Goal: Task Accomplishment & Management: Manage account settings

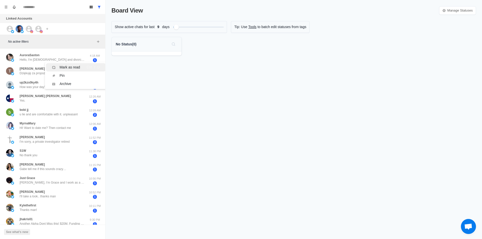
click at [70, 64] on li "Mark as read Ctrl ⇧ U" at bounding box center [76, 67] width 60 height 8
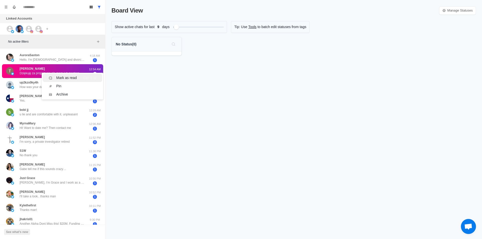
click at [60, 79] on div "Mark as read" at bounding box center [66, 77] width 21 height 5
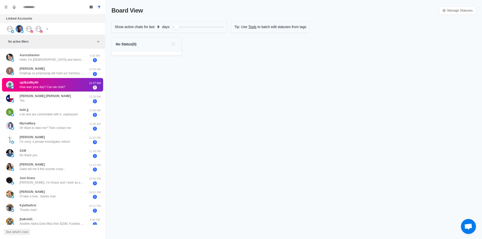
drag, startPoint x: 27, startPoint y: 85, endPoint x: 31, endPoint y: 86, distance: 4.9
click at [49, 91] on div "Mark as read" at bounding box center [51, 89] width 21 height 5
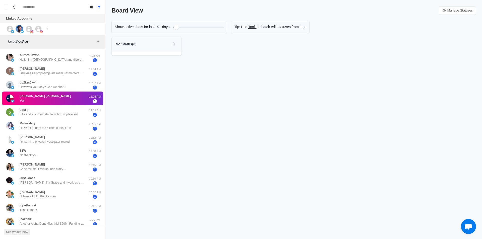
click at [48, 94] on div "Nixon Bauer Yes." at bounding box center [47, 99] width 83 height 10
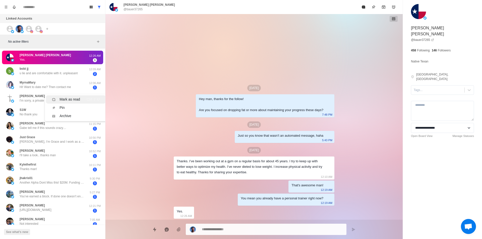
click at [58, 99] on div "Mark as read" at bounding box center [66, 99] width 28 height 5
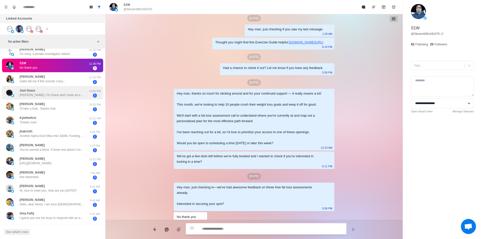
scroll to position [50, 0]
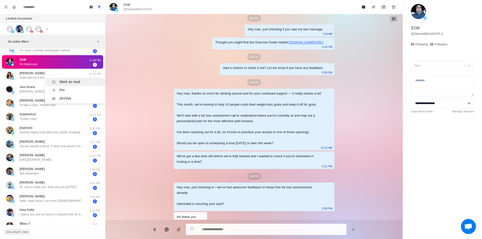
click at [77, 81] on div "Mark as read" at bounding box center [70, 81] width 21 height 5
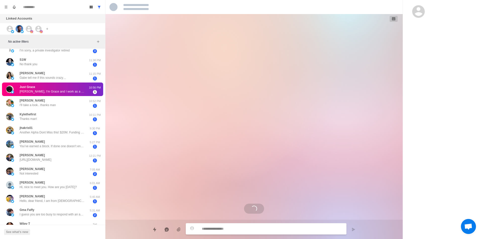
scroll to position [0, 0]
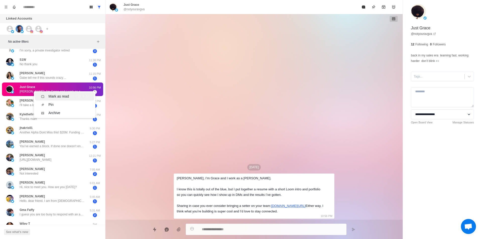
click at [61, 94] on div "Mark as read" at bounding box center [58, 96] width 21 height 5
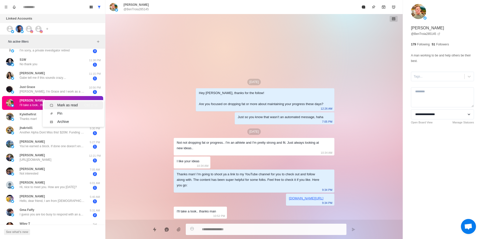
click at [60, 104] on div "Mark as read" at bounding box center [67, 105] width 21 height 5
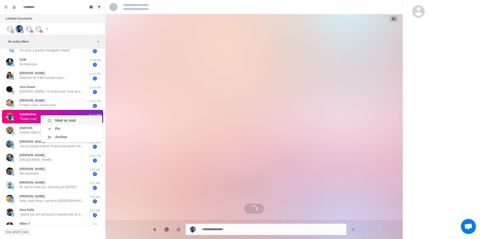
scroll to position [341, 0]
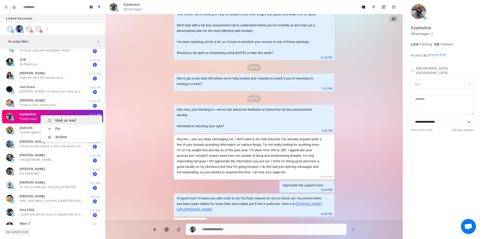
click at [61, 120] on div "Mark as read" at bounding box center [65, 120] width 21 height 5
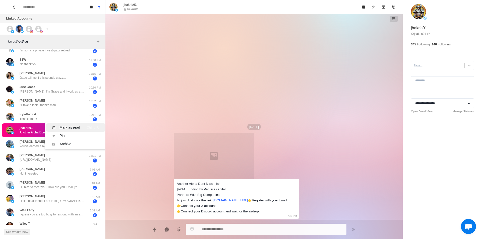
click at [72, 127] on div "Mark as read" at bounding box center [70, 127] width 21 height 5
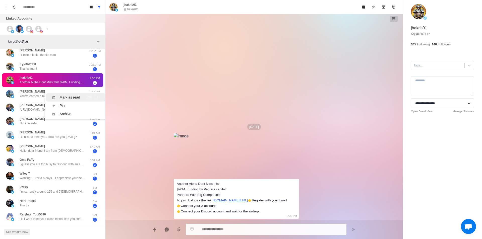
click at [73, 101] on div "Nixon Bauer Yes. 12:26 AM 1 bobi jj u lie and are comfortable with it. unpleasa…" at bounding box center [52, 105] width 105 height 310
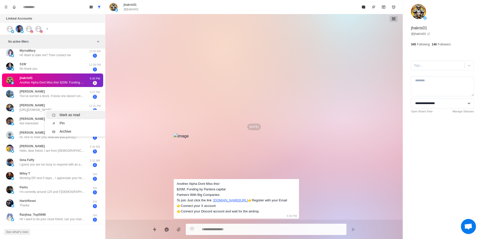
click at [68, 115] on div "Mark as read" at bounding box center [70, 115] width 21 height 5
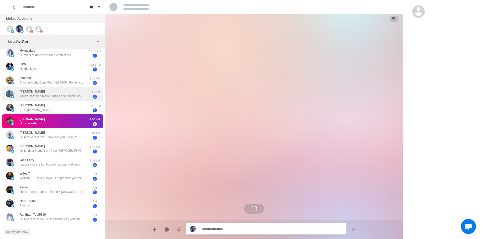
click at [63, 92] on div "Tom wood You’ve earned a block. If done one doesn’t engage in your scam mail, T…" at bounding box center [52, 93] width 65 height 9
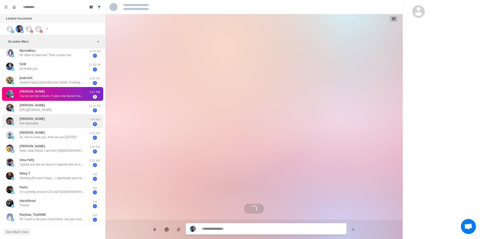
type textarea "*"
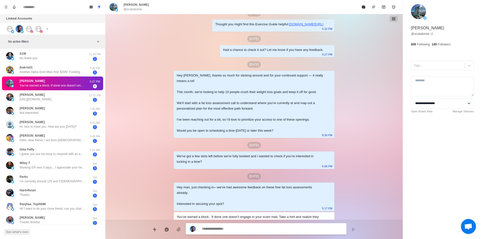
scroll to position [0, 0]
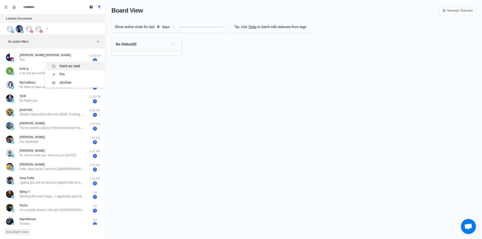
click at [64, 65] on div "Mark as read" at bounding box center [70, 66] width 21 height 5
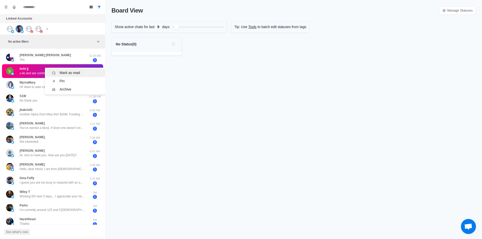
click at [73, 71] on div "Mark as read" at bounding box center [70, 72] width 21 height 5
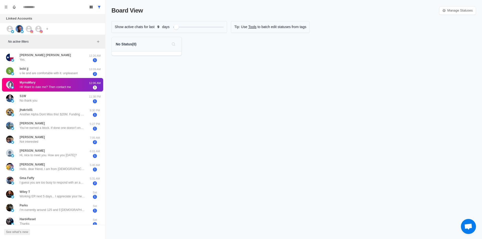
drag, startPoint x: 68, startPoint y: 79, endPoint x: 70, endPoint y: 80, distance: 2.9
drag, startPoint x: 75, startPoint y: 83, endPoint x: 71, endPoint y: 87, distance: 5.3
click at [75, 83] on div "Mark as read" at bounding box center [70, 83] width 21 height 5
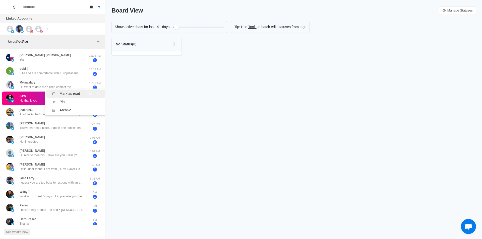
click at [75, 93] on div "Mark as read" at bounding box center [70, 93] width 21 height 5
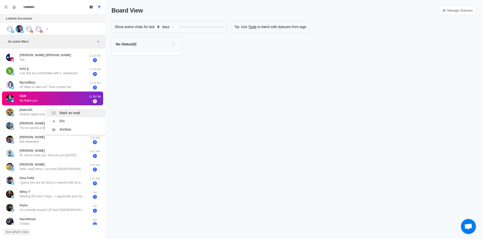
click at [73, 113] on div "Mark as read" at bounding box center [70, 113] width 21 height 5
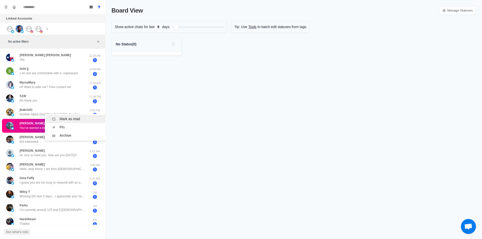
click at [74, 118] on div "Mark as read" at bounding box center [70, 119] width 21 height 5
click at [72, 113] on div "Mark as read" at bounding box center [70, 114] width 21 height 5
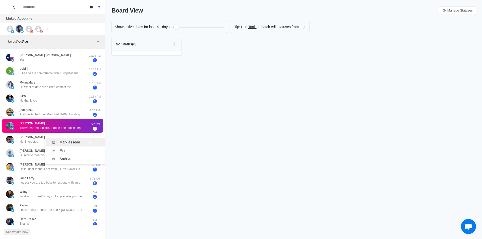
click at [80, 142] on div "Mark as read" at bounding box center [70, 142] width 21 height 5
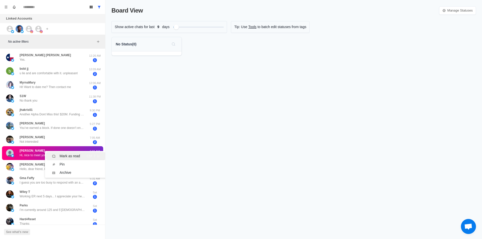
click at [72, 154] on div "Mark as read" at bounding box center [70, 156] width 21 height 5
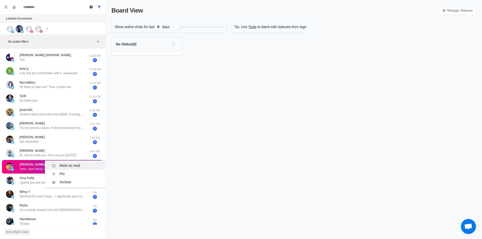
click at [70, 167] on div "Mark as read" at bounding box center [70, 165] width 21 height 5
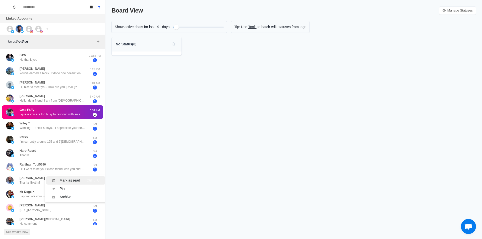
click at [72, 180] on div "Mark as read" at bounding box center [70, 180] width 21 height 5
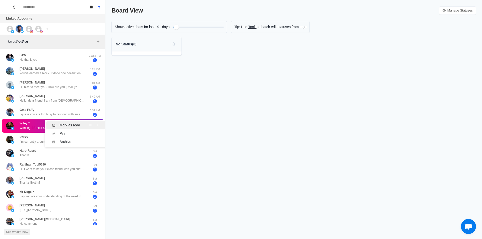
click at [59, 125] on div "Mark as read" at bounding box center [66, 125] width 28 height 5
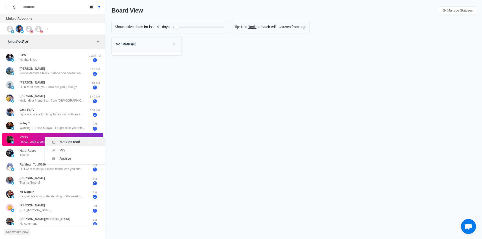
click at [67, 142] on div "Mark as read" at bounding box center [70, 142] width 21 height 5
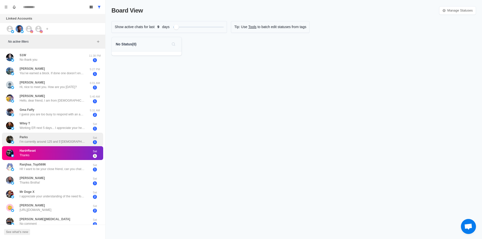
click at [59, 138] on div "Parks I’m currently around 125 and 5’[DEMOGRAPHIC_DATA] [DEMOGRAPHIC_DATA]. I’m…" at bounding box center [52, 139] width 65 height 9
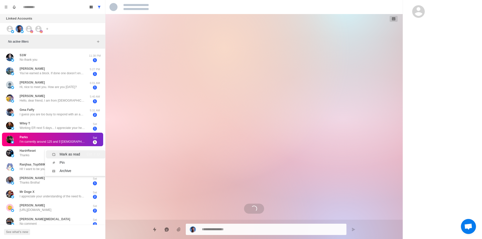
click at [68, 153] on div "Mark as read" at bounding box center [70, 154] width 21 height 5
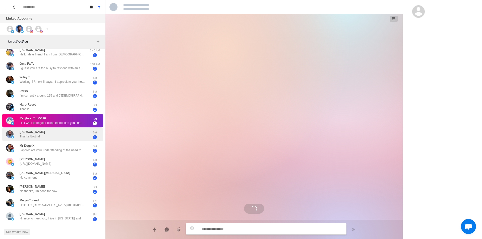
scroll to position [50, 0]
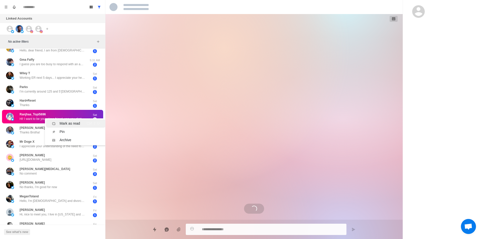
click at [67, 123] on div "Mark as read" at bounding box center [70, 123] width 21 height 5
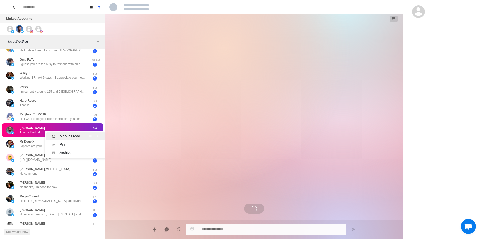
click at [65, 137] on div "Mark as read" at bounding box center [70, 136] width 21 height 5
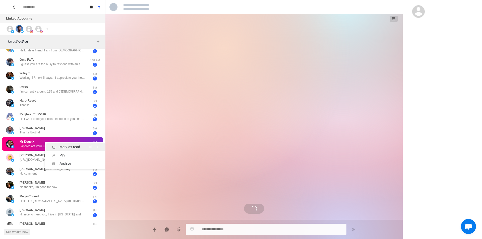
click at [74, 145] on div "Mark as read" at bounding box center [70, 147] width 21 height 5
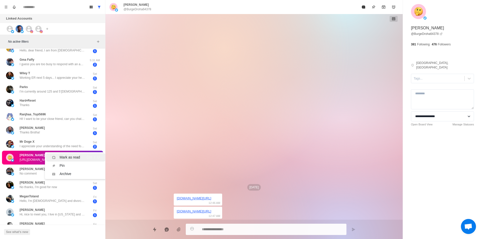
click at [75, 159] on div "Mark as read" at bounding box center [70, 157] width 21 height 5
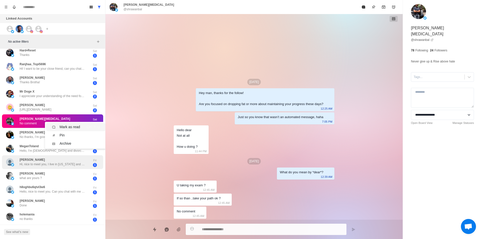
scroll to position [0, 0]
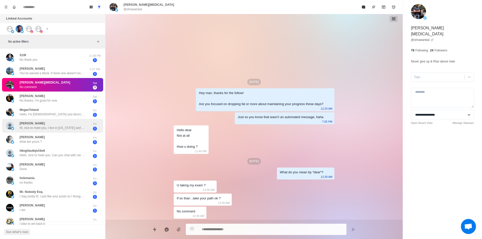
click at [65, 125] on div "[PERSON_NAME] Hi, nice to meet you, I live in [US_STATE] and would like to find…" at bounding box center [52, 125] width 65 height 9
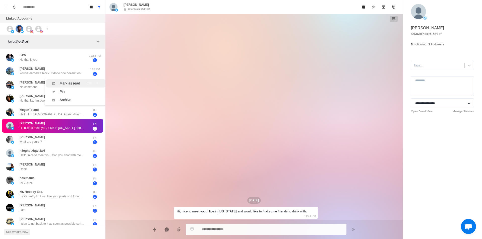
click at [60, 83] on div "Mark as read" at bounding box center [70, 83] width 21 height 5
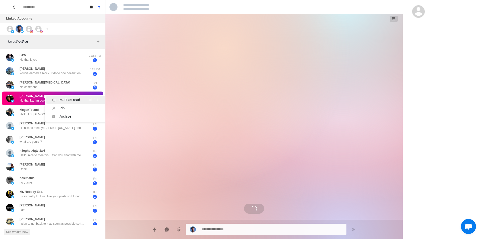
drag, startPoint x: 62, startPoint y: 98, endPoint x: 59, endPoint y: 100, distance: 3.3
click at [62, 98] on div "Mark as read" at bounding box center [70, 99] width 21 height 5
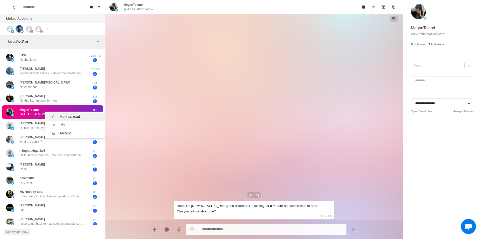
click at [66, 116] on div "Mark as read" at bounding box center [70, 116] width 21 height 5
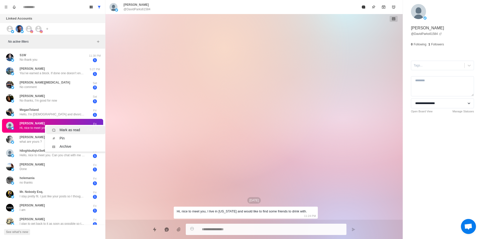
click at [74, 129] on div "Mark as read" at bounding box center [70, 130] width 21 height 5
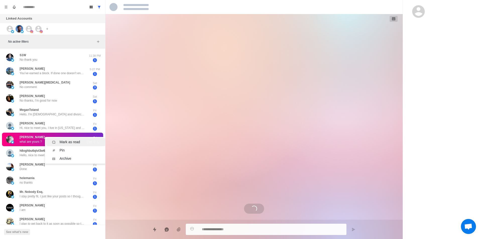
click at [77, 144] on div "Mark as read" at bounding box center [70, 142] width 21 height 5
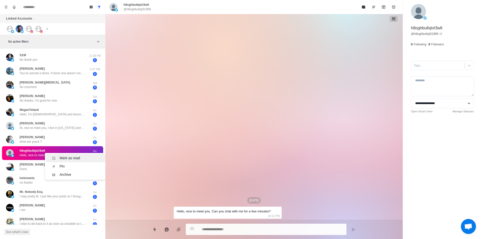
click at [71, 157] on div "Mark as read" at bounding box center [70, 158] width 21 height 5
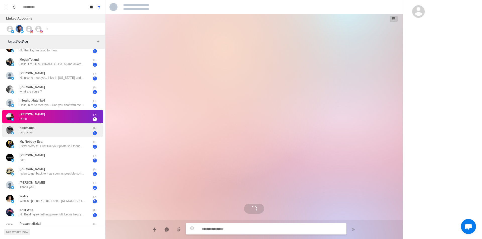
scroll to position [268, 0]
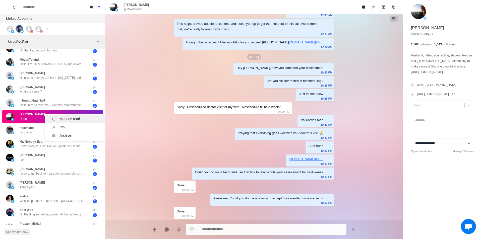
click at [64, 117] on div "Mark as read" at bounding box center [70, 119] width 21 height 5
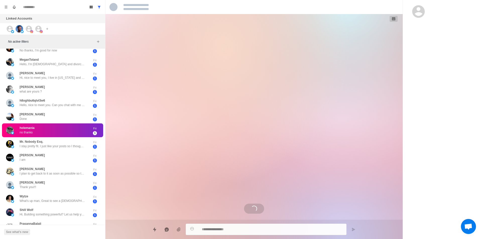
scroll to position [101, 0]
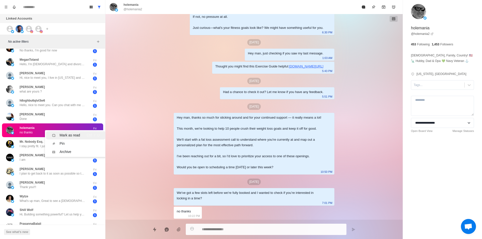
click at [68, 132] on li "Mark as read Ctrl ⇧ U" at bounding box center [76, 135] width 60 height 8
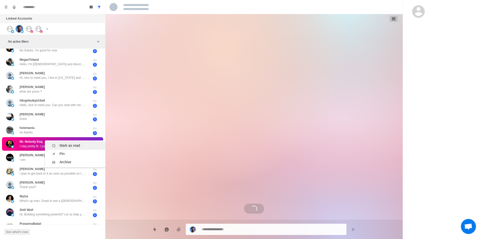
scroll to position [0, 0]
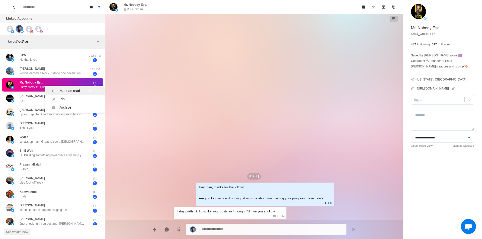
click at [76, 89] on div "Mark as read" at bounding box center [70, 90] width 21 height 5
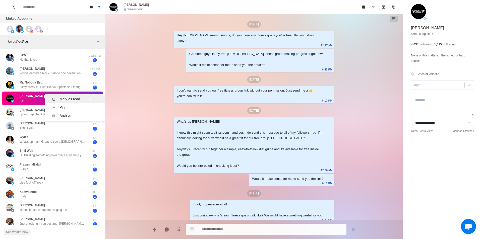
scroll to position [565, 0]
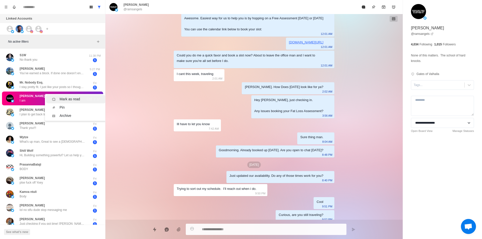
click at [67, 99] on div "Mark as read" at bounding box center [70, 99] width 21 height 5
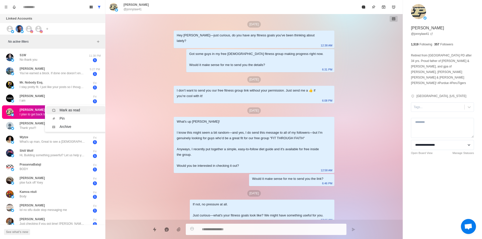
scroll to position [264, 0]
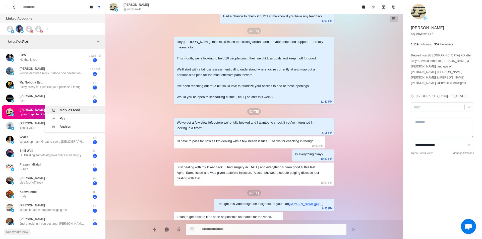
click at [68, 110] on div "Mark as read" at bounding box center [70, 110] width 21 height 5
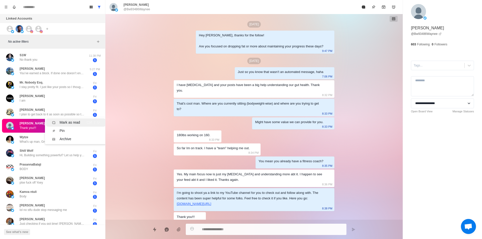
click at [72, 122] on div "Mark as read" at bounding box center [70, 122] width 21 height 5
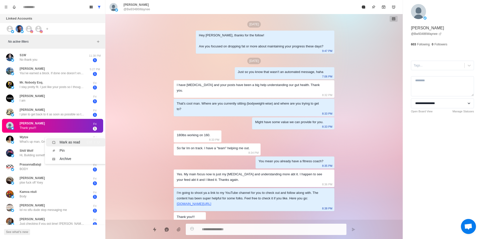
click at [64, 139] on li "Mark as read Ctrl ⇧ U" at bounding box center [76, 142] width 60 height 8
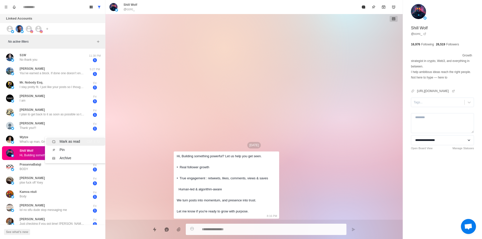
click at [65, 140] on div "Mark as read" at bounding box center [70, 141] width 21 height 5
click at [72, 147] on div "Mark as read" at bounding box center [70, 146] width 21 height 5
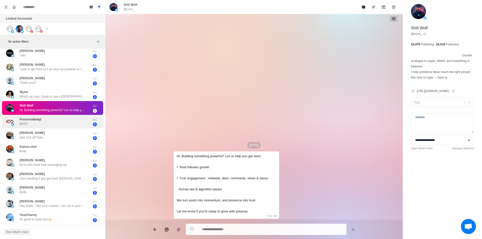
scroll to position [50, 0]
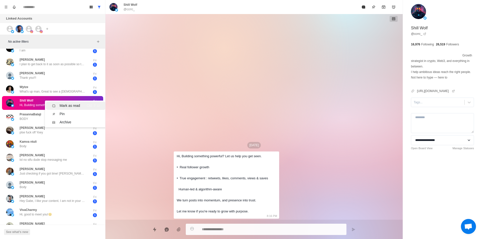
click at [70, 108] on div "Mark as read" at bounding box center [70, 105] width 21 height 5
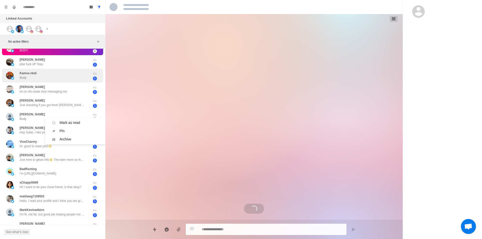
scroll to position [9, 0]
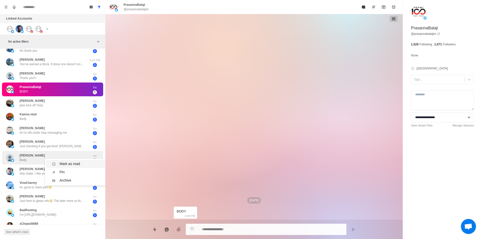
click at [70, 163] on div "Mark as read" at bounding box center [70, 163] width 21 height 5
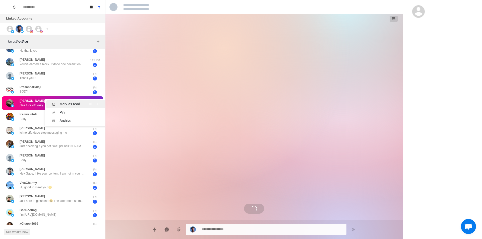
scroll to position [303, 0]
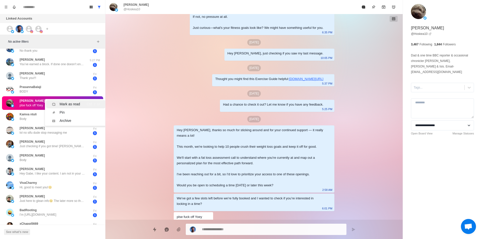
click at [60, 103] on div "Mark as read" at bounding box center [70, 104] width 21 height 5
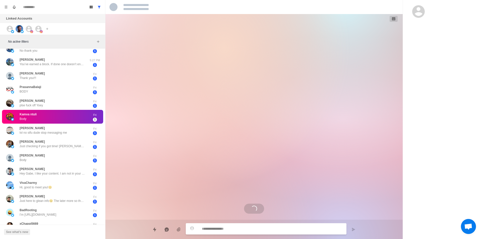
scroll to position [0, 0]
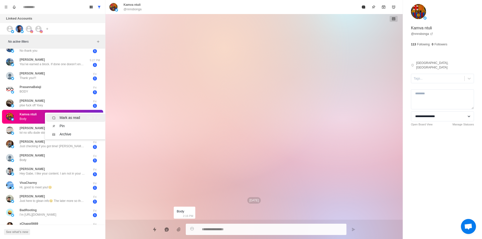
click at [66, 118] on div "Mark as read" at bounding box center [70, 117] width 21 height 5
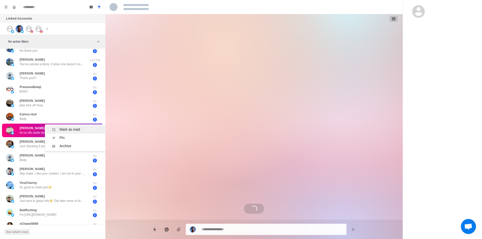
drag, startPoint x: 73, startPoint y: 129, endPoint x: 68, endPoint y: 133, distance: 6.4
click at [73, 129] on div "Mark as read" at bounding box center [70, 129] width 21 height 5
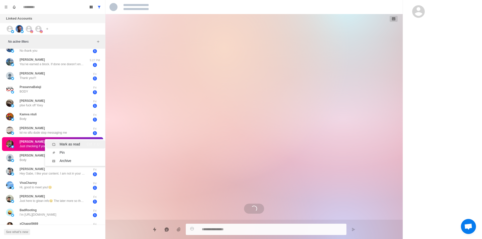
click at [67, 143] on div "Mark as read" at bounding box center [70, 144] width 21 height 5
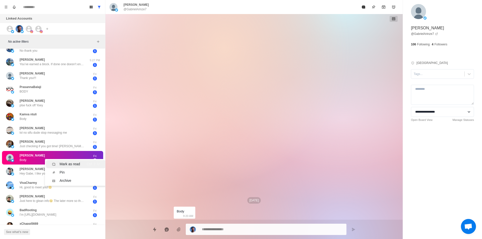
click at [78, 164] on div "Mark as read" at bounding box center [70, 164] width 21 height 5
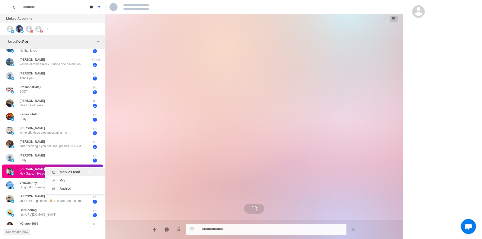
scroll to position [188, 0]
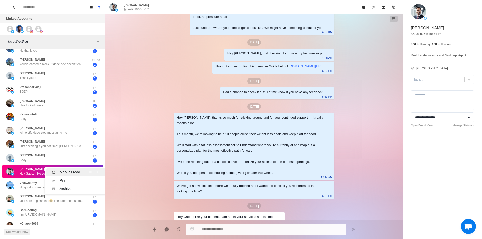
click at [78, 171] on div "Mark as read" at bounding box center [70, 172] width 21 height 5
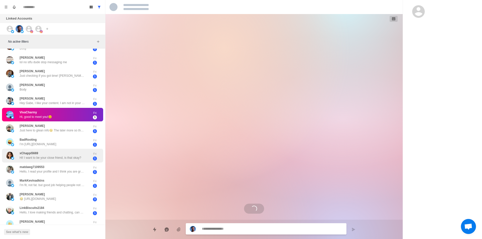
scroll to position [84, 0]
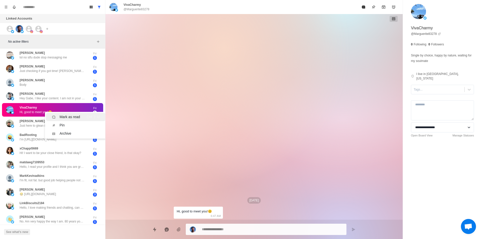
click at [76, 117] on div "Mark as read" at bounding box center [70, 117] width 21 height 5
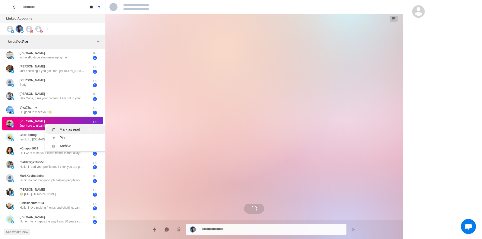
scroll to position [0, 0]
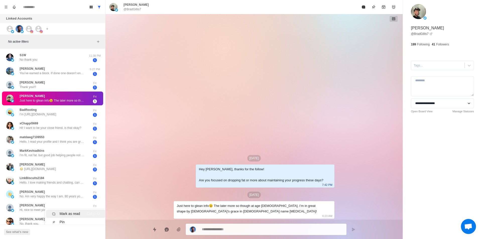
click at [83, 128] on div "xChappi5669 Hi! I want to be your close friend, is that okay?" at bounding box center [47, 126] width 83 height 10
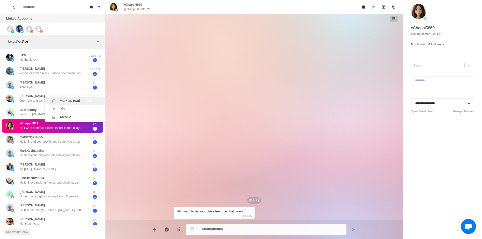
click at [73, 99] on div "Mark as read" at bounding box center [70, 100] width 21 height 5
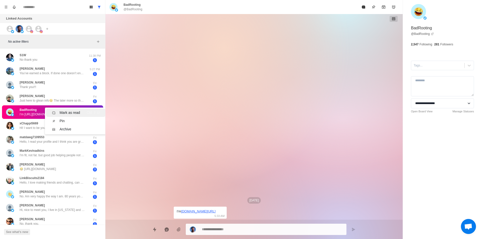
click at [70, 112] on div "Mark as read" at bounding box center [70, 112] width 21 height 5
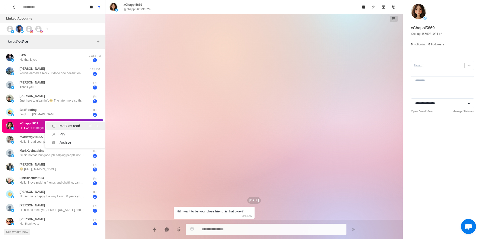
click at [68, 123] on li "Mark as read Ctrl ⇧ U" at bounding box center [76, 126] width 60 height 8
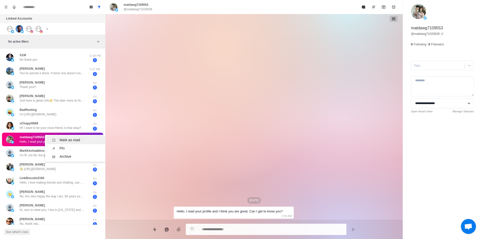
click at [65, 137] on li "Mark as read Ctrl ⇧ U" at bounding box center [76, 140] width 60 height 8
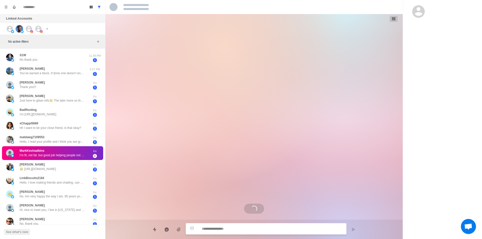
scroll to position [70, 0]
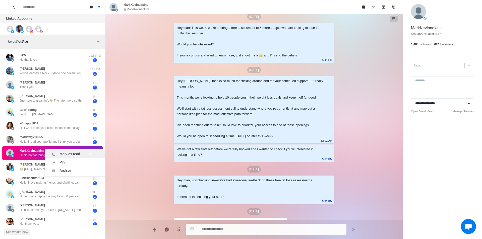
click at [74, 155] on div "Mark as read" at bounding box center [70, 154] width 21 height 5
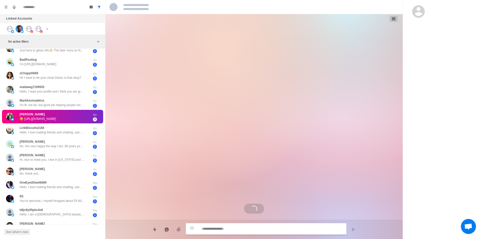
scroll to position [166, 0]
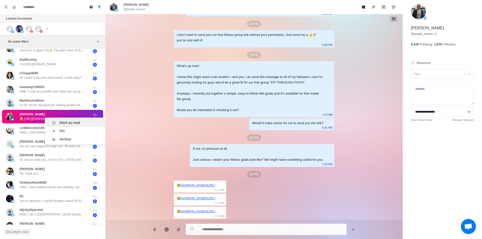
click at [61, 121] on div "Mark as read" at bounding box center [70, 122] width 21 height 5
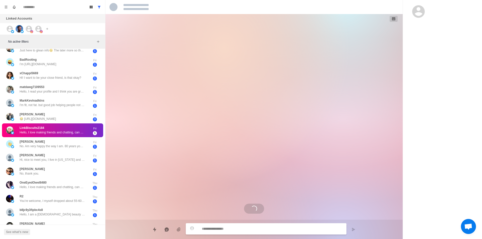
scroll to position [0, 0]
click at [64, 131] on li "Mark as read Ctrl ⇧ U" at bounding box center [76, 134] width 60 height 8
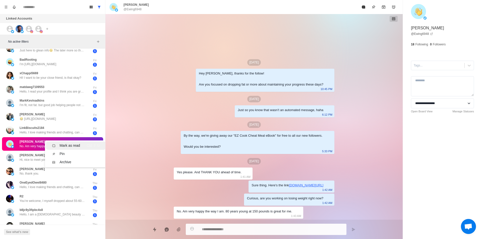
click at [69, 144] on div "Mark as read" at bounding box center [70, 145] width 21 height 5
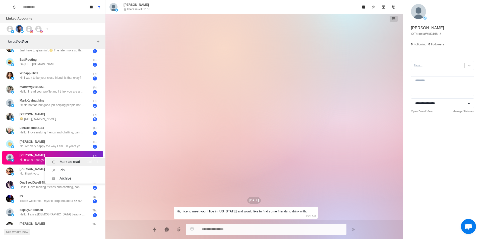
click at [72, 161] on div "Mark as read" at bounding box center [70, 161] width 21 height 5
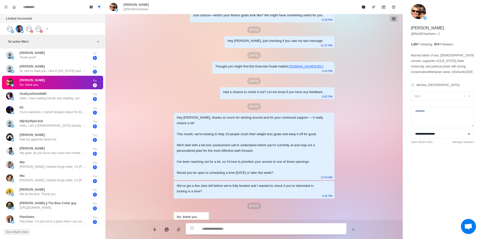
scroll to position [25, 0]
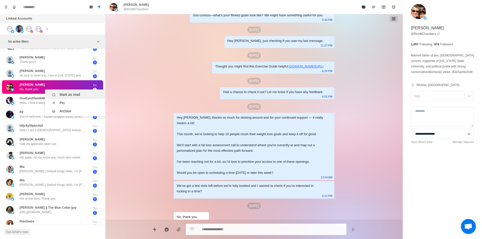
click at [79, 92] on div "Mark as read" at bounding box center [70, 94] width 21 height 5
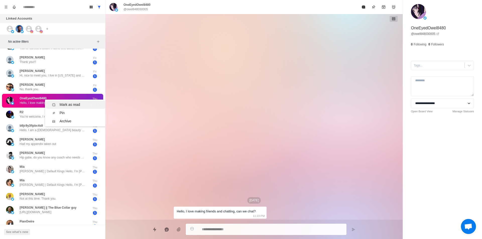
click at [72, 104] on div "Mark as read" at bounding box center [70, 104] width 21 height 5
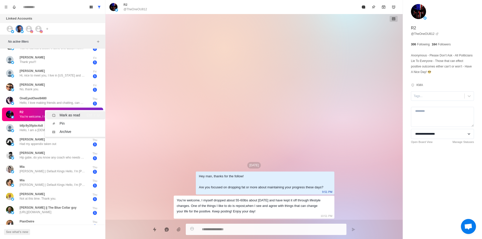
click at [79, 117] on div "Mark as read" at bounding box center [70, 115] width 21 height 5
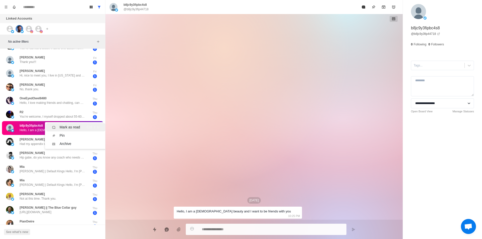
click at [72, 125] on div "Mark as read" at bounding box center [70, 127] width 21 height 5
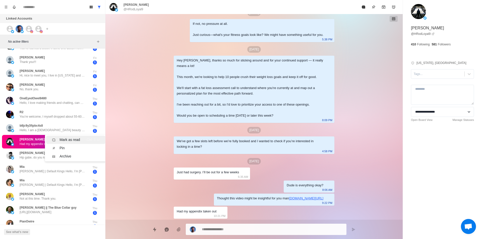
click at [73, 141] on div "Mark as read" at bounding box center [70, 139] width 21 height 5
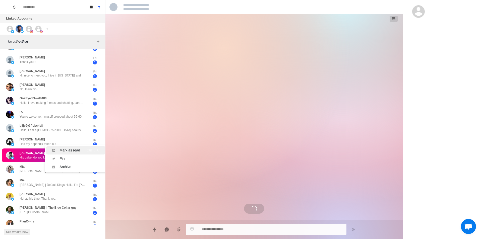
click at [74, 150] on div "Mark as read" at bounding box center [70, 150] width 21 height 5
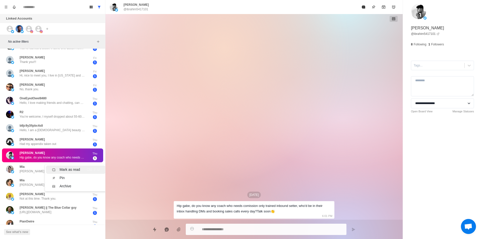
click at [78, 169] on div "Mark as read" at bounding box center [70, 169] width 21 height 5
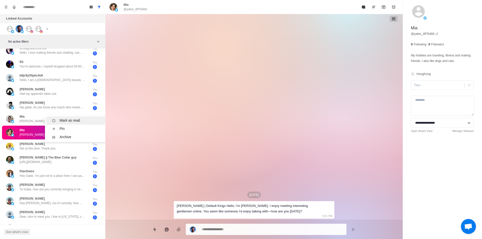
click at [71, 117] on li "Mark as read Ctrl ⇧ U" at bounding box center [76, 121] width 60 height 8
click at [66, 134] on div "Mark as read" at bounding box center [70, 135] width 21 height 5
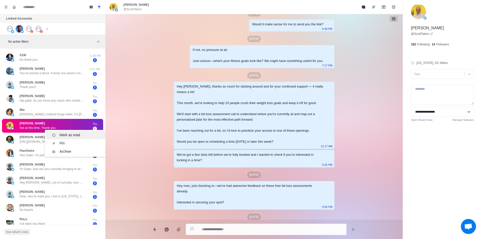
click at [69, 133] on div "Mark as read" at bounding box center [70, 135] width 21 height 5
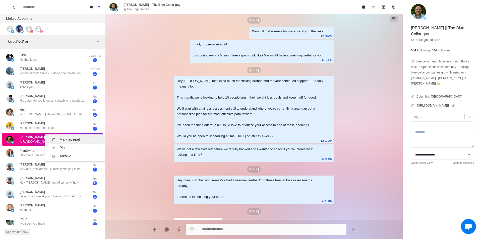
click at [66, 138] on div "Mark as read" at bounding box center [70, 139] width 21 height 5
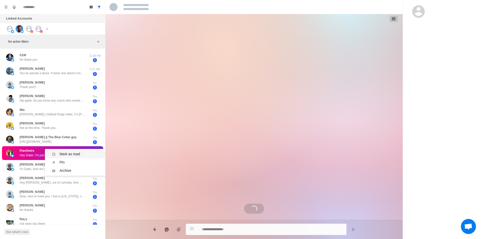
click at [63, 153] on div "Mark as read" at bounding box center [70, 154] width 21 height 5
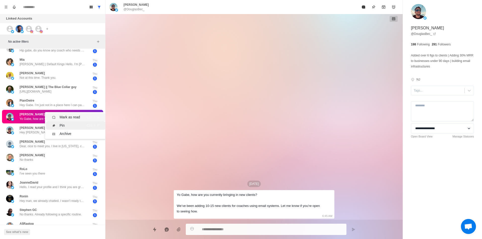
drag, startPoint x: 73, startPoint y: 117, endPoint x: 66, endPoint y: 121, distance: 8.4
click at [73, 117] on div "Mark as read" at bounding box center [70, 117] width 21 height 5
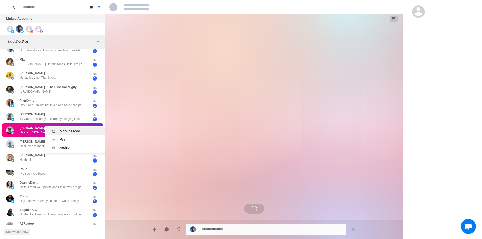
click at [73, 131] on div "Mark as read" at bounding box center [70, 131] width 21 height 5
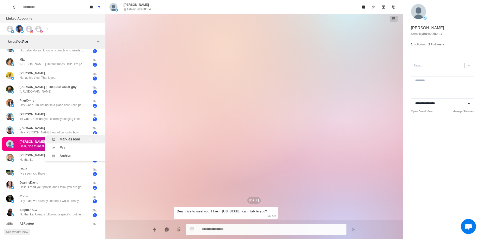
click at [73, 140] on div "Mark as read" at bounding box center [70, 139] width 21 height 5
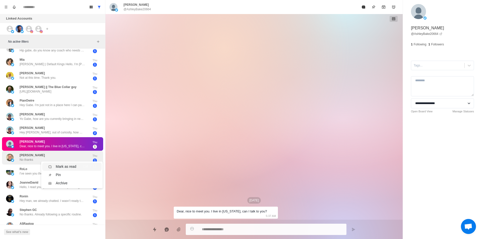
drag, startPoint x: 58, startPoint y: 165, endPoint x: 58, endPoint y: 161, distance: 4.0
click at [58, 165] on div "Mark as read" at bounding box center [66, 166] width 21 height 5
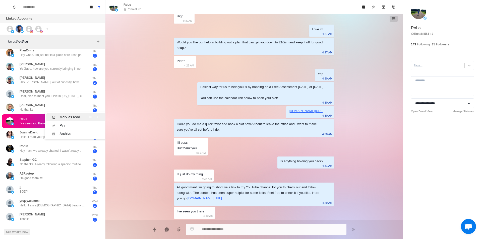
click at [65, 116] on div "Mark as read" at bounding box center [70, 117] width 21 height 5
click at [62, 120] on li "Mark as read Ctrl ⇧ U" at bounding box center [76, 123] width 60 height 8
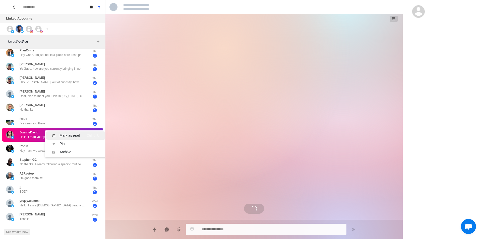
click at [65, 133] on li "Mark as read Ctrl ⇧ U" at bounding box center [76, 136] width 60 height 8
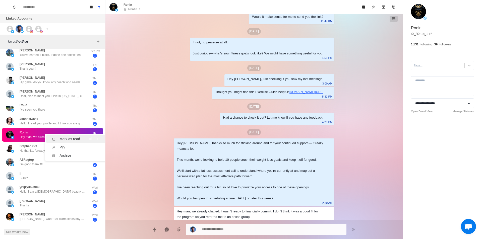
drag, startPoint x: 71, startPoint y: 140, endPoint x: 68, endPoint y: 142, distance: 3.3
click at [72, 140] on div "Mark as read" at bounding box center [70, 139] width 21 height 5
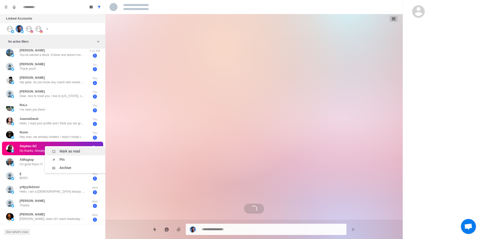
click at [65, 149] on div "Mark as read" at bounding box center [70, 151] width 21 height 5
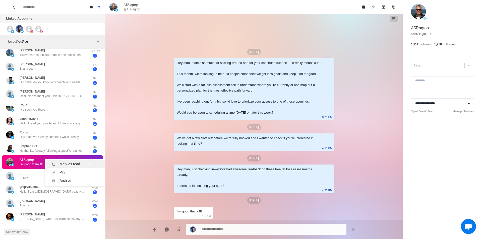
click at [74, 161] on li "Mark as read Ctrl ⇧ U" at bounding box center [76, 164] width 60 height 8
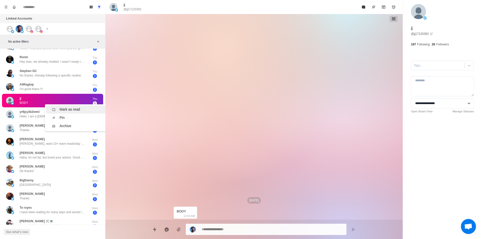
click at [77, 108] on div "Mark as read" at bounding box center [70, 109] width 21 height 5
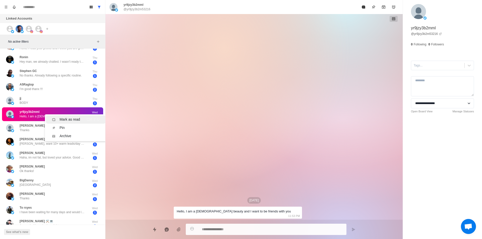
click at [70, 120] on div "Mark as read" at bounding box center [70, 119] width 21 height 5
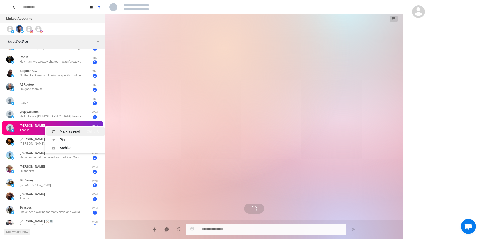
click at [66, 128] on li "Mark as read Ctrl ⇧ U" at bounding box center [76, 132] width 60 height 8
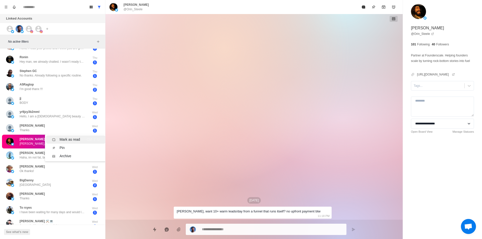
click at [77, 140] on div "Mark as read" at bounding box center [70, 139] width 21 height 5
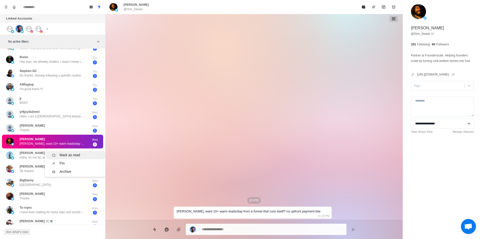
click at [71, 153] on div "Mark as read" at bounding box center [70, 155] width 21 height 5
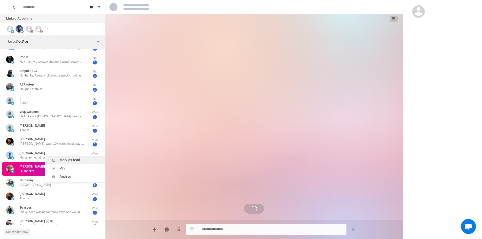
click at [76, 162] on div "Mark as read" at bounding box center [70, 160] width 21 height 5
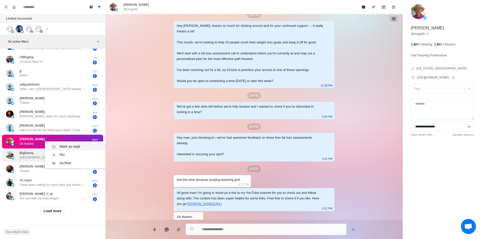
click at [78, 143] on div "S1W No thank you 11:38 PM 1 [PERSON_NAME] You’ve earned a block. If done one do…" at bounding box center [52, 85] width 105 height 310
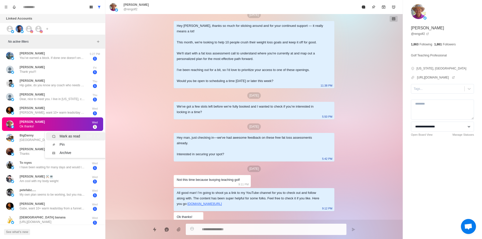
click at [83, 135] on div "Mark as read Ctrl ⇧ U" at bounding box center [75, 136] width 47 height 5
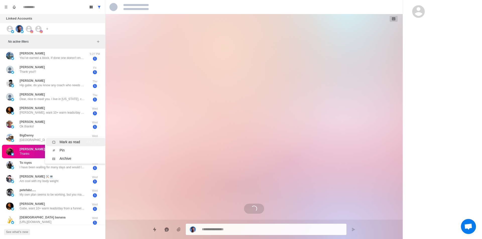
click at [86, 141] on div "Mark as read Ctrl ⇧ U" at bounding box center [75, 142] width 47 height 5
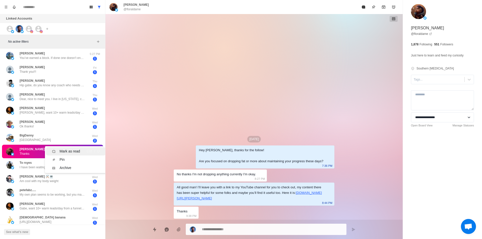
click at [75, 148] on li "Mark as read Ctrl ⇧ U" at bounding box center [76, 151] width 60 height 8
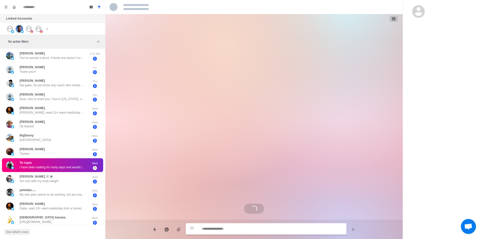
drag, startPoint x: 62, startPoint y: 164, endPoint x: 77, endPoint y: 165, distance: 14.9
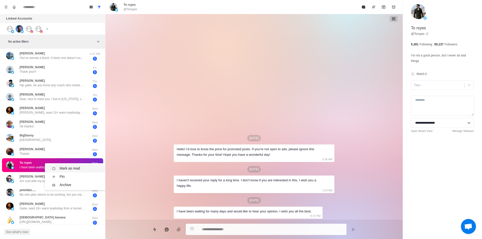
drag, startPoint x: 77, startPoint y: 168, endPoint x: 74, endPoint y: 163, distance: 6.1
click at [78, 168] on div "Mark as read" at bounding box center [70, 168] width 21 height 5
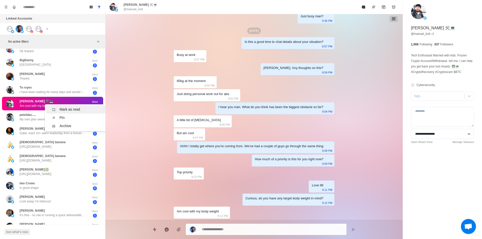
click at [75, 106] on li "Mark as read Ctrl ⇧ U" at bounding box center [76, 109] width 60 height 8
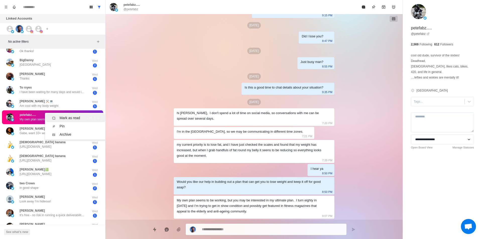
click at [75, 118] on div "Mark as read" at bounding box center [70, 118] width 21 height 5
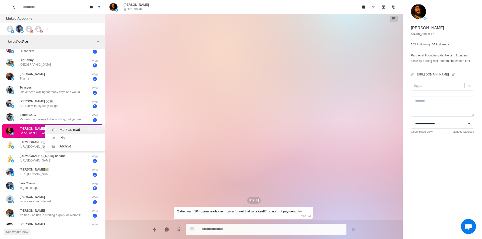
click at [71, 130] on div "Mark as read" at bounding box center [70, 129] width 21 height 5
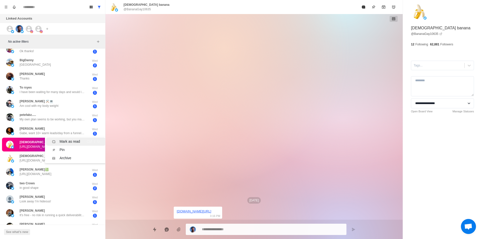
click at [65, 142] on div "Mark as read" at bounding box center [70, 141] width 21 height 5
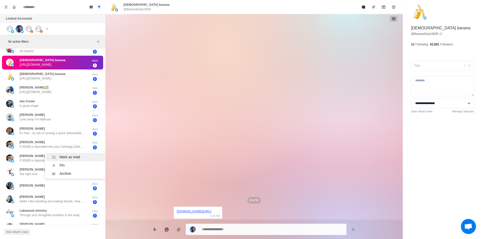
click at [66, 155] on div "Mark as read" at bounding box center [70, 157] width 21 height 5
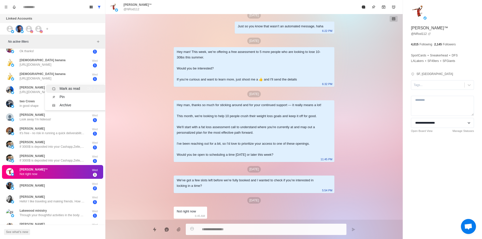
click at [71, 88] on div "Mark as read" at bounding box center [70, 88] width 21 height 5
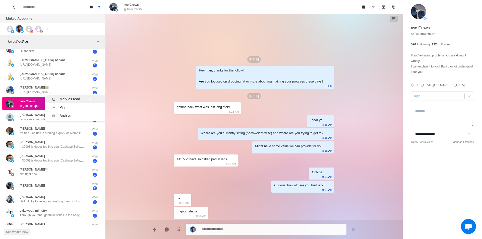
click at [67, 100] on div "Mark as read" at bounding box center [70, 99] width 21 height 5
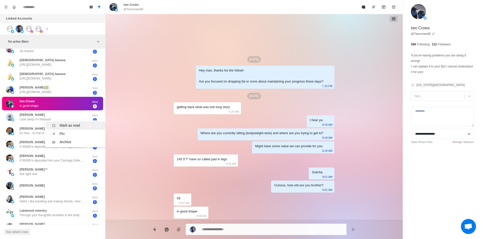
click at [62, 125] on div "Mark as read" at bounding box center [70, 125] width 21 height 5
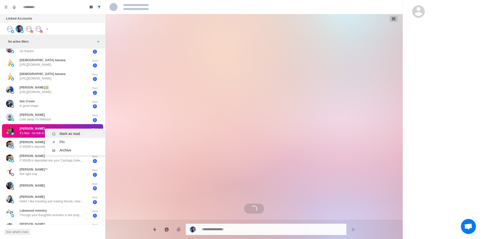
click at [71, 134] on div "Mark as read" at bounding box center [70, 133] width 21 height 5
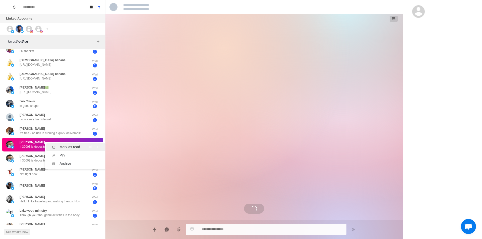
click at [73, 147] on div "Mark as read" at bounding box center [70, 147] width 21 height 5
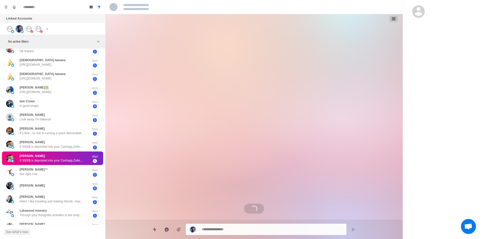
drag, startPoint x: 63, startPoint y: 155, endPoint x: 77, endPoint y: 159, distance: 14.5
click at [78, 160] on div "Mark as read" at bounding box center [70, 160] width 21 height 5
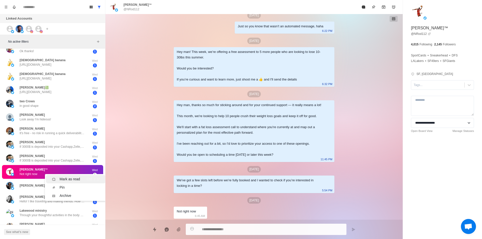
click at [84, 176] on li "Mark as read Ctrl ⇧ U" at bounding box center [76, 179] width 60 height 8
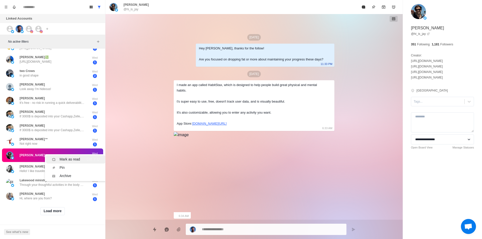
click at [67, 157] on div "Mark as read" at bounding box center [70, 159] width 21 height 5
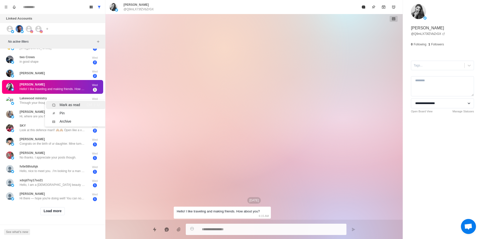
click at [78, 102] on div "Mark as read" at bounding box center [70, 104] width 21 height 5
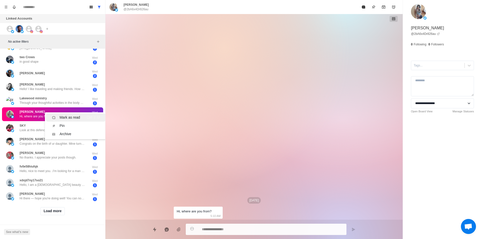
click at [65, 115] on div "Mark as read" at bounding box center [70, 117] width 21 height 5
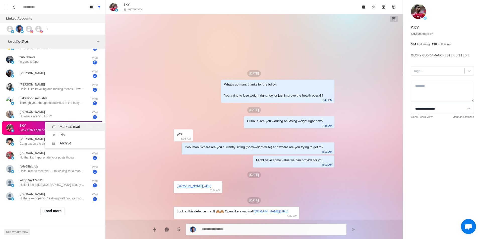
click at [66, 123] on li "Mark as read Ctrl ⇧ U" at bounding box center [76, 127] width 60 height 8
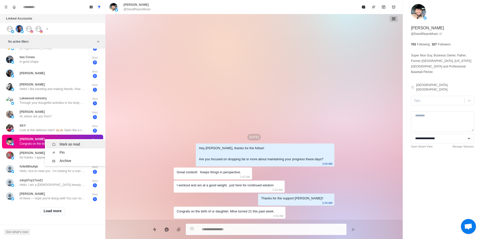
click at [75, 142] on div "Mark as read" at bounding box center [70, 144] width 21 height 5
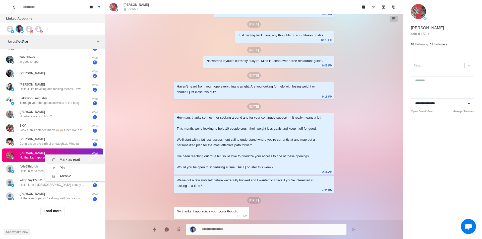
click at [75, 157] on div "Mark as read" at bounding box center [70, 159] width 21 height 5
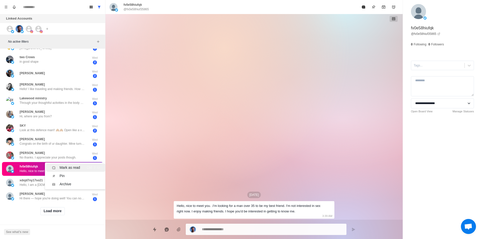
click at [78, 165] on div "Mark as read" at bounding box center [70, 167] width 21 height 5
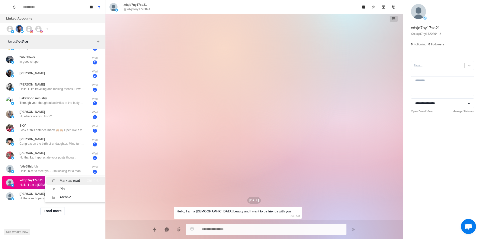
click at [74, 178] on div "Mark as read" at bounding box center [70, 180] width 21 height 5
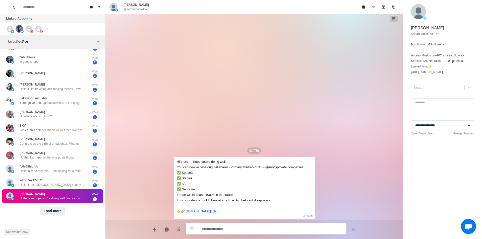
click at [58, 207] on button "Load more" at bounding box center [52, 211] width 25 height 8
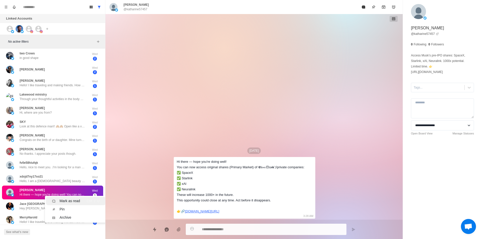
click at [73, 203] on div "Mark as read" at bounding box center [70, 201] width 21 height 5
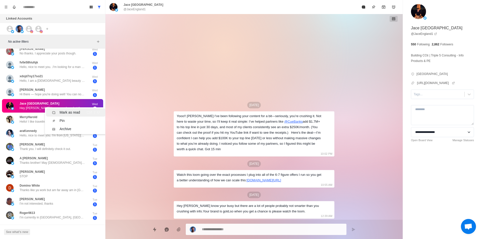
click at [82, 113] on div "Mark as read Ctrl ⇧ U" at bounding box center [75, 112] width 47 height 5
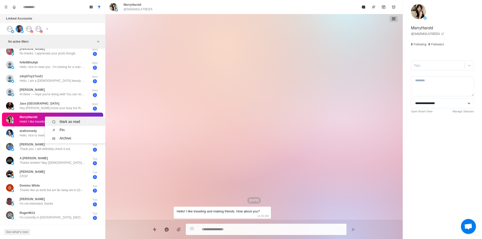
click at [73, 120] on div "Mark as read" at bounding box center [70, 121] width 21 height 5
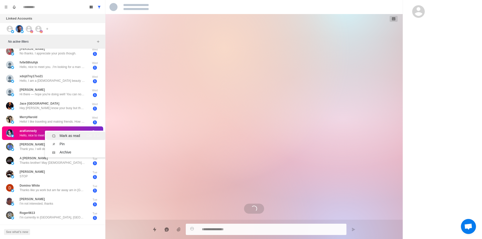
click at [69, 133] on li "Mark as read Ctrl ⇧ U" at bounding box center [76, 136] width 60 height 8
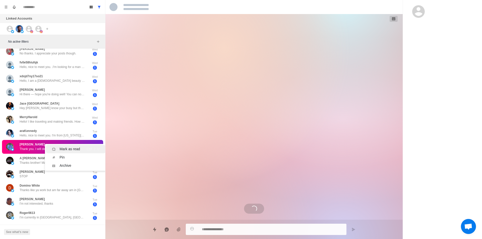
click at [74, 146] on li "Mark as read Ctrl ⇧ U" at bounding box center [76, 149] width 60 height 8
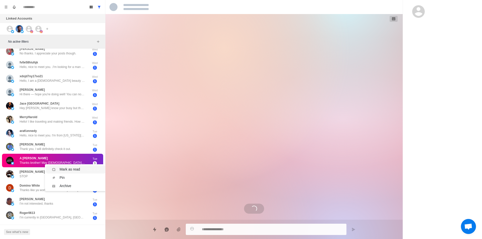
click at [70, 168] on div "Mark as read" at bounding box center [70, 169] width 21 height 5
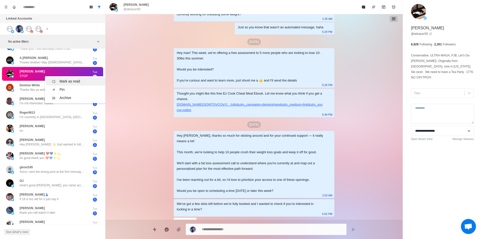
click at [77, 79] on div "Mark as read" at bounding box center [70, 81] width 21 height 5
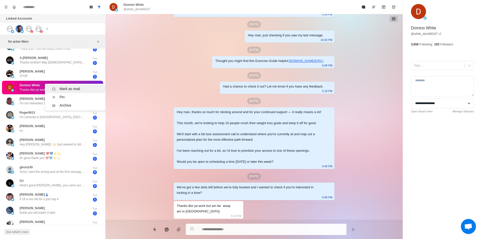
click at [69, 86] on li "Mark as read Ctrl ⇧ U" at bounding box center [76, 89] width 60 height 8
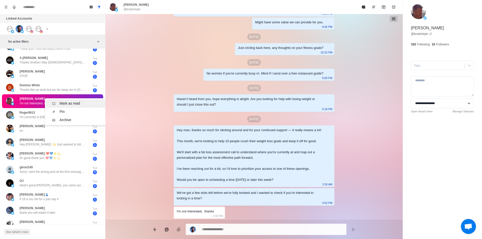
click at [76, 102] on div "Mark as read" at bounding box center [70, 103] width 21 height 5
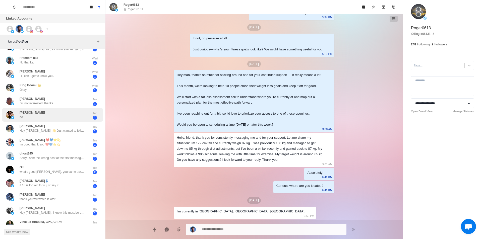
click at [78, 117] on div "[PERSON_NAME] no" at bounding box center [47, 115] width 83 height 10
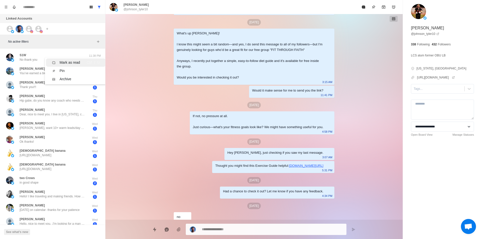
click at [72, 63] on div "Mark as read" at bounding box center [70, 62] width 21 height 5
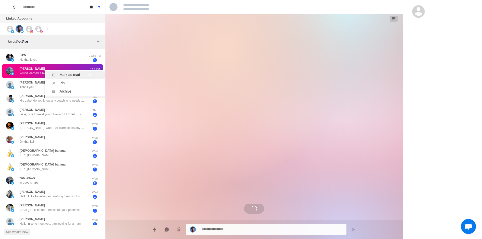
click at [71, 74] on div "Mark as read" at bounding box center [70, 74] width 21 height 5
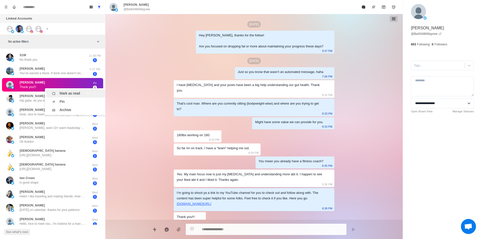
click at [66, 94] on div "Mark as read" at bounding box center [70, 93] width 21 height 5
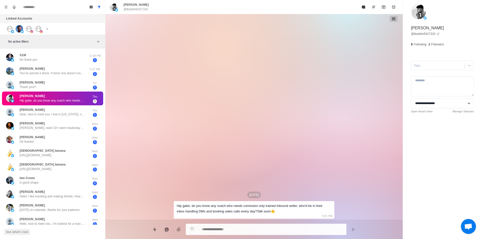
drag, startPoint x: 65, startPoint y: 102, endPoint x: 72, endPoint y: 102, distance: 7.0
click at [84, 106] on div "Mark as read Ctrl ⇧ U" at bounding box center [75, 107] width 47 height 5
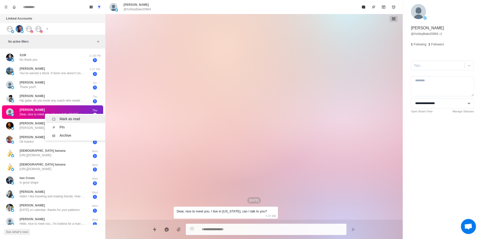
click at [84, 120] on div "Mark as read Ctrl ⇧ U" at bounding box center [75, 119] width 47 height 5
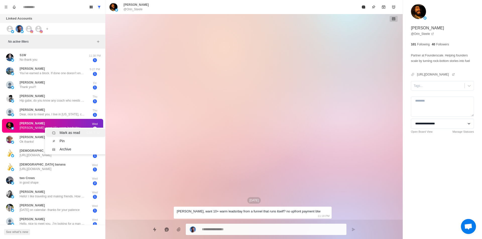
click at [85, 131] on div "Mark as read Ctrl ⇧ U" at bounding box center [75, 132] width 47 height 5
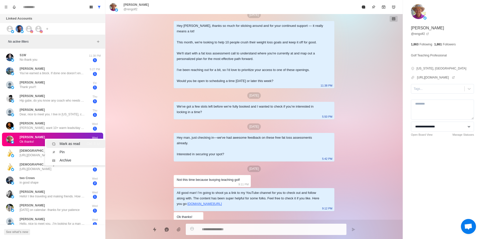
click at [83, 143] on div "Mark as read Ctrl ⇧ U" at bounding box center [75, 143] width 47 height 5
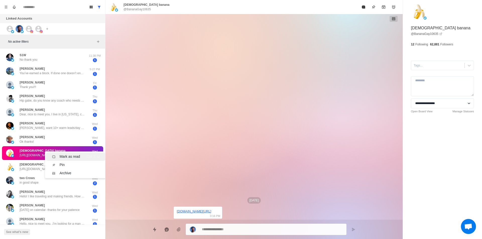
click at [82, 155] on div "Mark as read Ctrl ⇧ U" at bounding box center [75, 156] width 47 height 5
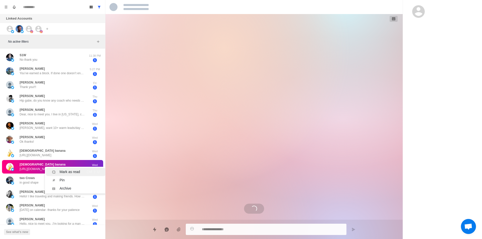
click at [74, 170] on div "Mark as read" at bounding box center [70, 172] width 21 height 5
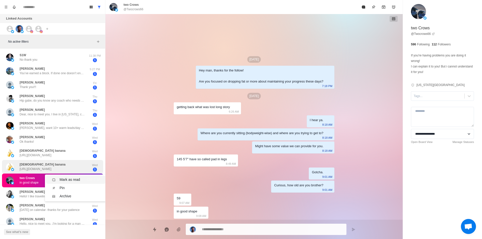
drag, startPoint x: 75, startPoint y: 179, endPoint x: 67, endPoint y: 163, distance: 18.0
click at [75, 179] on div "Mark as read" at bounding box center [70, 179] width 21 height 5
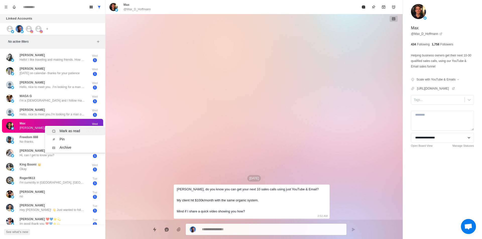
click at [79, 132] on div "Mark as read" at bounding box center [70, 131] width 21 height 5
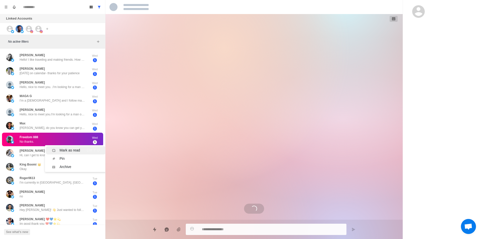
click at [76, 152] on div "Mark as read" at bounding box center [70, 150] width 21 height 5
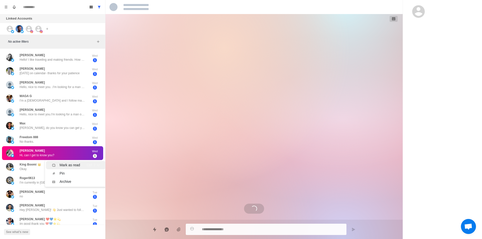
click at [80, 163] on div "Mark as read Ctrl ⇧ U" at bounding box center [75, 165] width 47 height 5
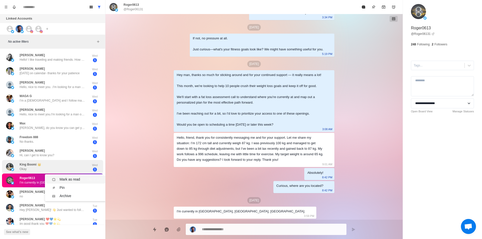
drag, startPoint x: 83, startPoint y: 178, endPoint x: 79, endPoint y: 163, distance: 15.6
click at [83, 178] on div "Mark as read Ctrl ⇧ U" at bounding box center [75, 179] width 47 height 5
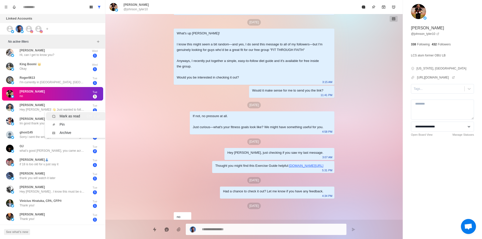
drag, startPoint x: 85, startPoint y: 116, endPoint x: 65, endPoint y: 127, distance: 22.6
click at [85, 116] on div "Mark as read Ctrl ⇧ U" at bounding box center [75, 116] width 47 height 5
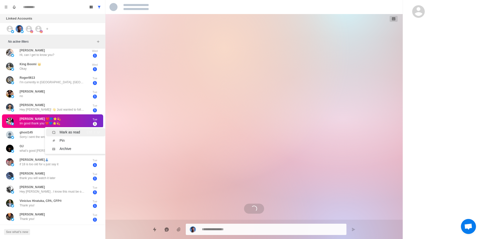
click at [80, 132] on div "Mark as read" at bounding box center [70, 132] width 21 height 5
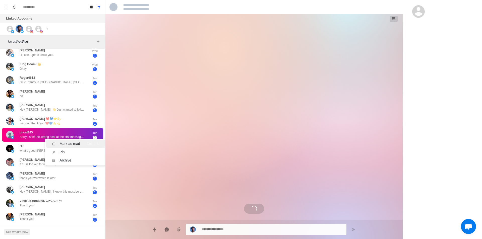
click at [82, 144] on div "Mark as read Ctrl ⇧ U" at bounding box center [75, 143] width 47 height 5
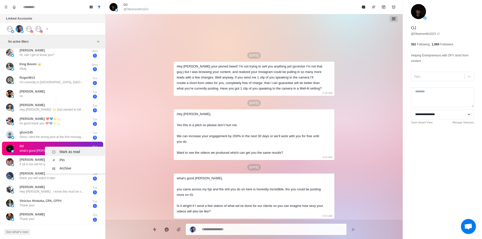
drag, startPoint x: 81, startPoint y: 152, endPoint x: 78, endPoint y: 155, distance: 4.4
click at [81, 152] on div "Mark as read Ctrl ⇧ U" at bounding box center [75, 151] width 47 height 5
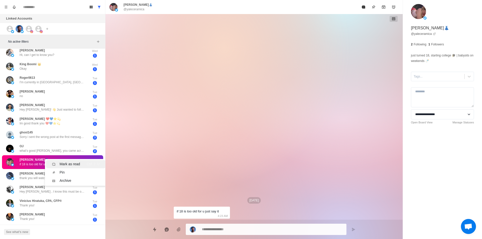
click at [79, 166] on div "Mark as read" at bounding box center [70, 164] width 21 height 5
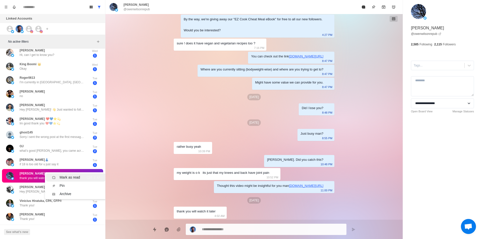
click at [83, 178] on div "Mark as read Ctrl ⇧ U" at bounding box center [75, 177] width 47 height 5
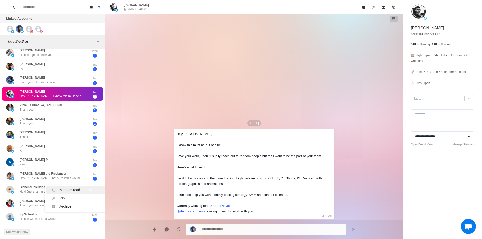
click at [83, 188] on div "Mark as read Ctrl ⇧ U" at bounding box center [75, 190] width 47 height 5
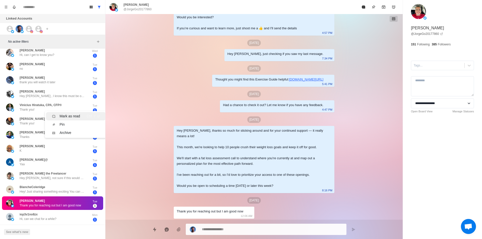
click at [70, 116] on div "Mark as read" at bounding box center [70, 116] width 21 height 5
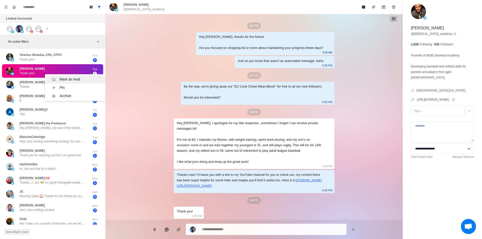
click at [78, 77] on div "Mark as read" at bounding box center [70, 79] width 21 height 5
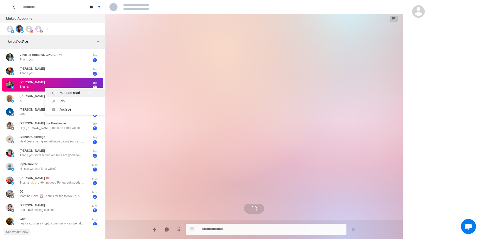
click at [64, 95] on div "Mark as read" at bounding box center [70, 92] width 21 height 5
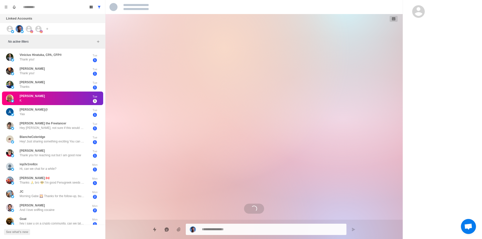
drag, startPoint x: 64, startPoint y: 95, endPoint x: 71, endPoint y: 102, distance: 10.1
click at [71, 103] on div "Mark as read" at bounding box center [70, 100] width 21 height 5
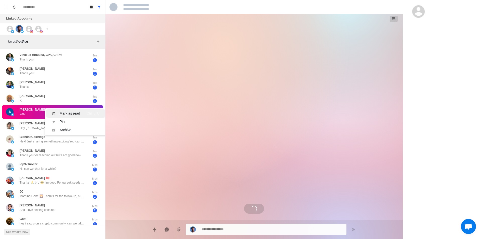
click at [77, 113] on div "Mark as read" at bounding box center [70, 113] width 21 height 5
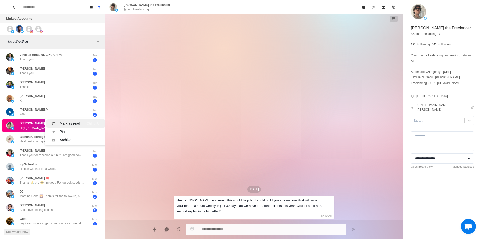
click at [78, 124] on div "Mark as read" at bounding box center [70, 123] width 21 height 5
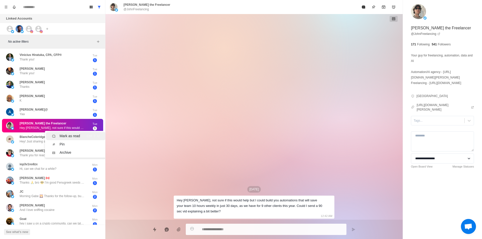
click at [72, 136] on div "Mark as read" at bounding box center [70, 136] width 21 height 5
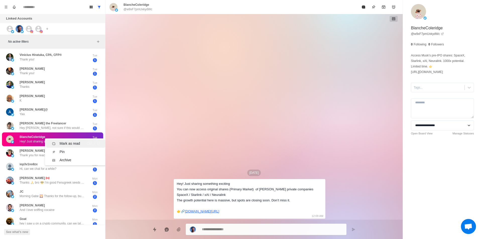
drag, startPoint x: 75, startPoint y: 141, endPoint x: 70, endPoint y: 147, distance: 7.8
click at [76, 141] on div "Mark as read" at bounding box center [70, 143] width 21 height 5
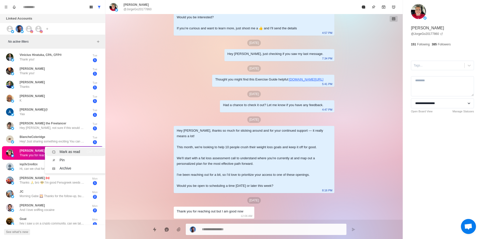
click at [77, 153] on div "Mark as read" at bounding box center [70, 151] width 21 height 5
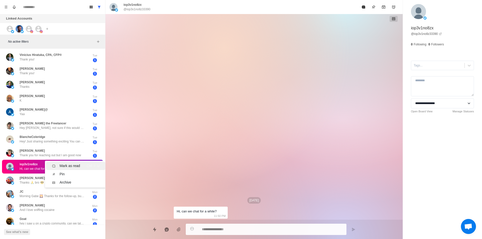
click at [79, 165] on div "Mark as read" at bounding box center [70, 166] width 21 height 5
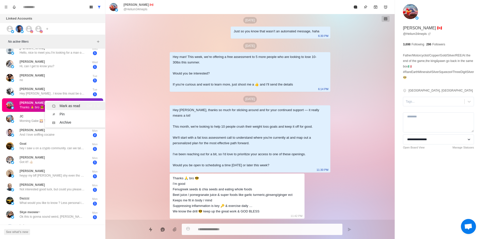
click at [75, 107] on div "Mark as read" at bounding box center [70, 105] width 21 height 5
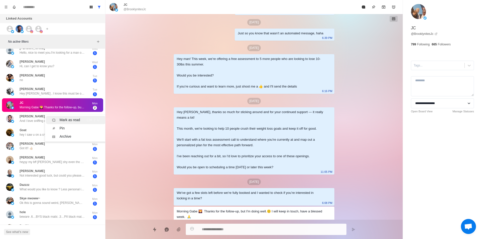
click at [66, 119] on div "Mark as read" at bounding box center [70, 120] width 21 height 5
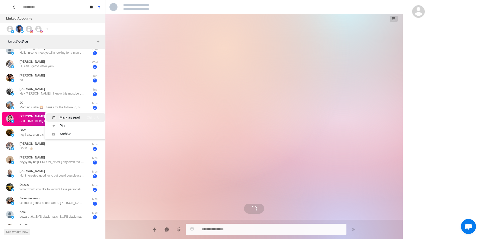
click at [67, 120] on div "Mark as read" at bounding box center [70, 117] width 21 height 5
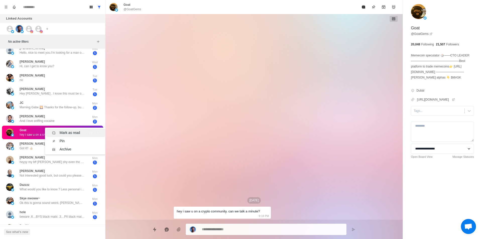
click at [77, 134] on div "Mark as read" at bounding box center [70, 132] width 21 height 5
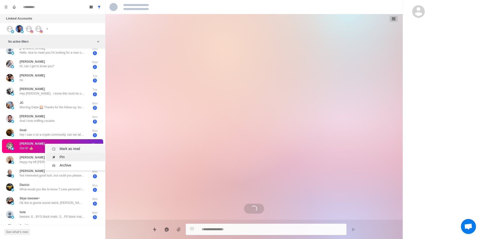
click at [77, 149] on div "Mark as read" at bounding box center [70, 148] width 21 height 5
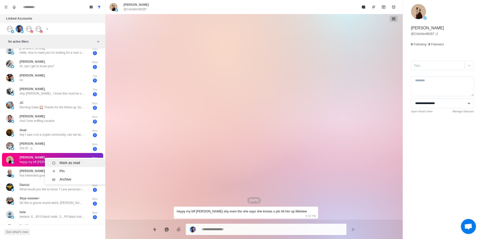
click at [84, 164] on div "Mark as read Ctrl ⇧ U" at bounding box center [75, 162] width 47 height 5
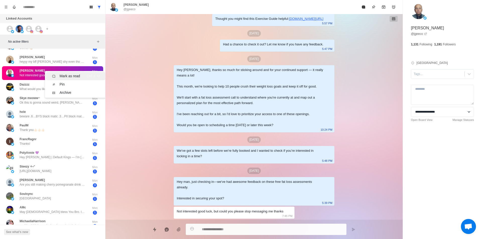
click at [77, 77] on div "Mark as read" at bounding box center [70, 76] width 21 height 5
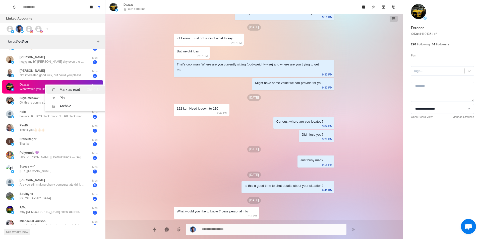
click at [70, 87] on li "Mark as read Ctrl ⇧ U" at bounding box center [76, 90] width 60 height 8
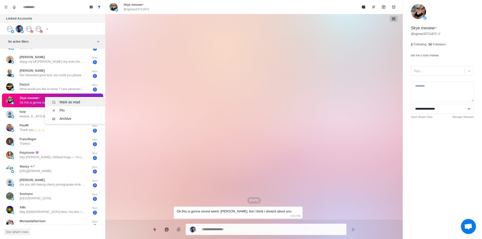
click at [74, 104] on div "Mark as read" at bounding box center [70, 102] width 21 height 5
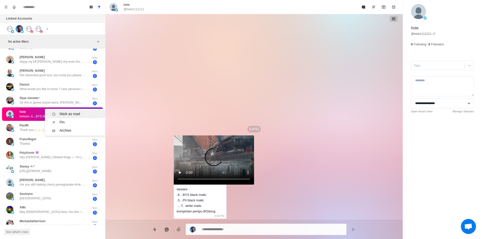
click at [68, 114] on div "Mark as read" at bounding box center [70, 114] width 21 height 5
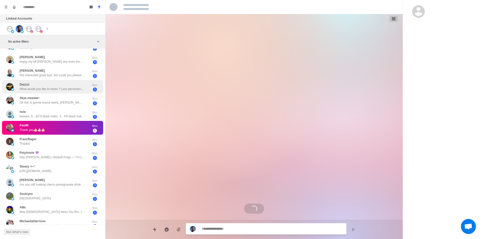
click at [68, 85] on div "Dazzzz What would you like to know ? Less personal info" at bounding box center [52, 86] width 65 height 9
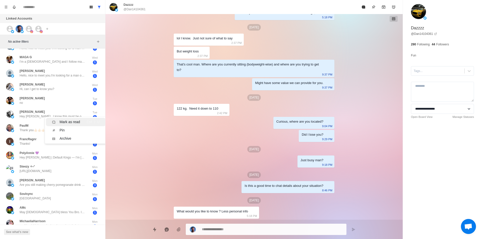
click at [69, 122] on div "Mark as read" at bounding box center [70, 122] width 21 height 5
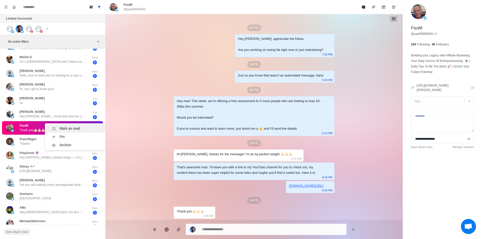
click at [65, 126] on li "Mark as read Ctrl ⇧ U" at bounding box center [76, 129] width 60 height 8
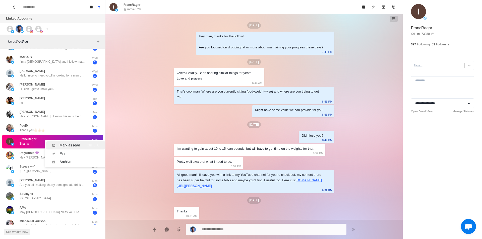
click at [68, 145] on div "Mark as read" at bounding box center [70, 145] width 21 height 5
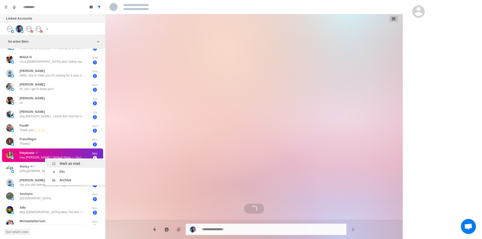
click at [71, 163] on div "Mark as read" at bounding box center [70, 163] width 21 height 5
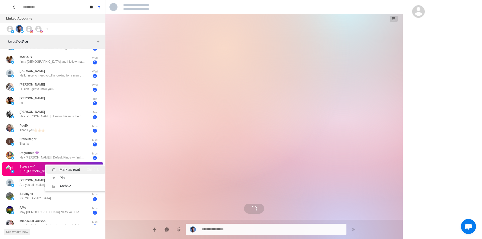
click at [73, 172] on div "Mark as read" at bounding box center [70, 169] width 21 height 5
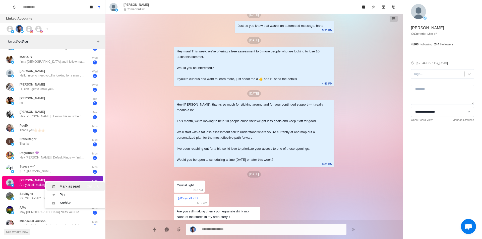
click at [68, 186] on div "Mark as read" at bounding box center [70, 186] width 21 height 5
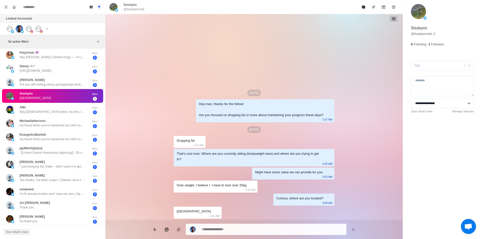
drag, startPoint x: 67, startPoint y: 96, endPoint x: 71, endPoint y: 100, distance: 5.7
click at [72, 101] on div "Mark as read" at bounding box center [70, 101] width 21 height 5
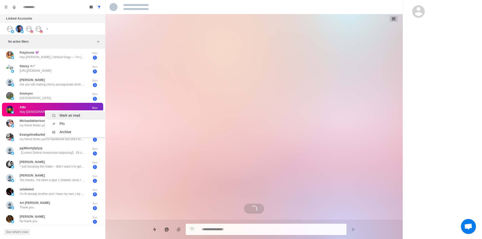
click at [67, 113] on div "Mark as read" at bounding box center [70, 115] width 21 height 5
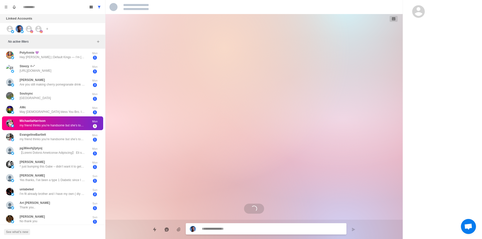
drag, startPoint x: 59, startPoint y: 126, endPoint x: 65, endPoint y: 127, distance: 5.6
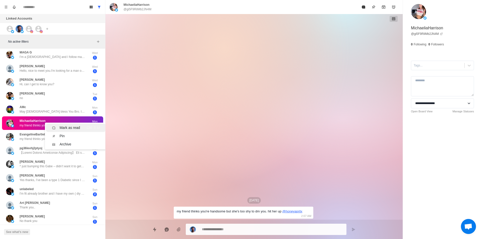
click at [68, 127] on div "Mark as read" at bounding box center [70, 127] width 21 height 5
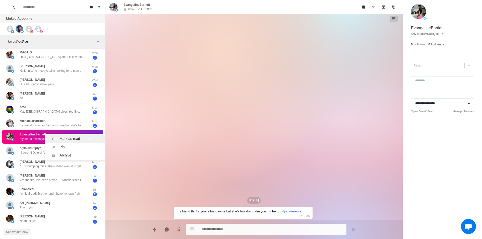
click at [82, 141] on div "Mark as read Ctrl ⇧ U" at bounding box center [75, 138] width 47 height 5
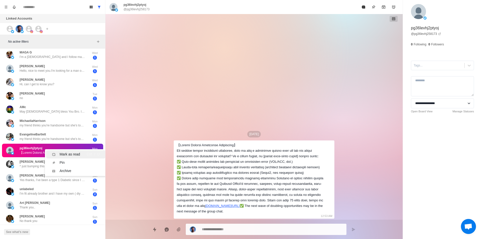
click at [71, 152] on div "Mark as read" at bounding box center [70, 154] width 21 height 5
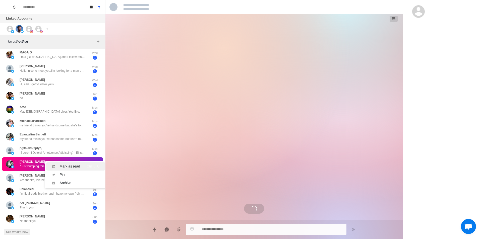
click at [67, 164] on div "Mark as read" at bounding box center [70, 166] width 21 height 5
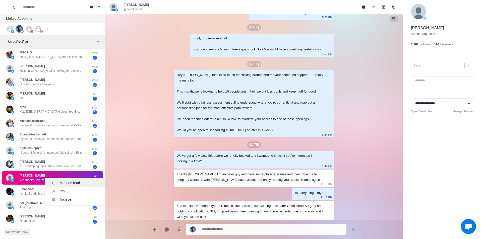
click at [67, 181] on div "Mark as read" at bounding box center [70, 183] width 21 height 5
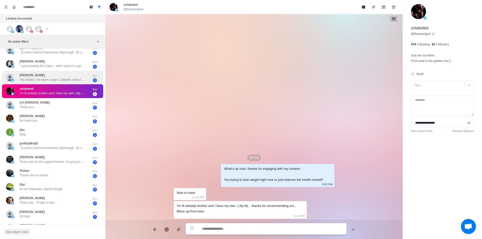
click at [76, 75] on div "[PERSON_NAME] Yes thanks, I’ve been a type 1 Diabetic since I was a kid. Coming…" at bounding box center [52, 77] width 65 height 9
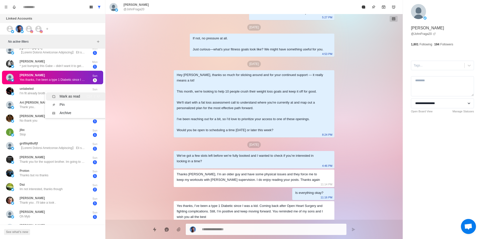
click at [73, 97] on div "Mark as read" at bounding box center [70, 96] width 21 height 5
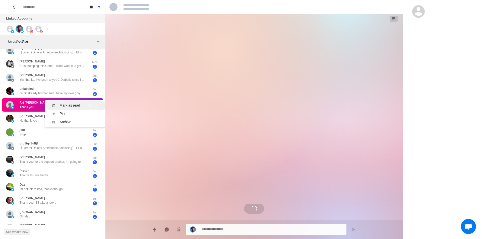
click at [77, 107] on div "Mark as read" at bounding box center [70, 105] width 21 height 5
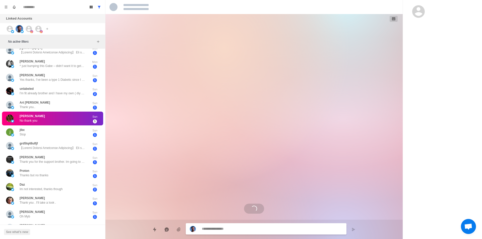
drag, startPoint x: 68, startPoint y: 119, endPoint x: 77, endPoint y: 119, distance: 9.5
click at [77, 119] on div "[PERSON_NAME] No thank you" at bounding box center [47, 119] width 83 height 10
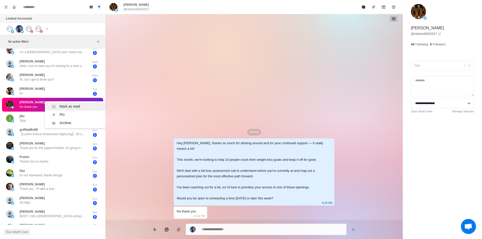
click at [71, 107] on div "Mark as read" at bounding box center [70, 106] width 21 height 5
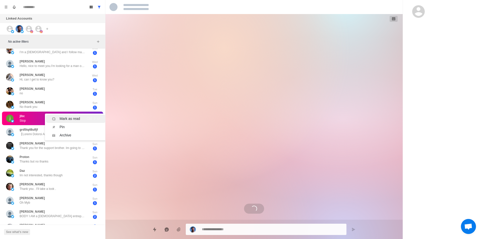
click at [75, 120] on div "Mark as read" at bounding box center [70, 118] width 21 height 5
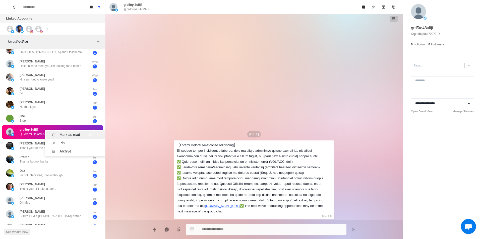
click at [71, 132] on li "Mark as read Ctrl ⇧ U" at bounding box center [76, 135] width 60 height 8
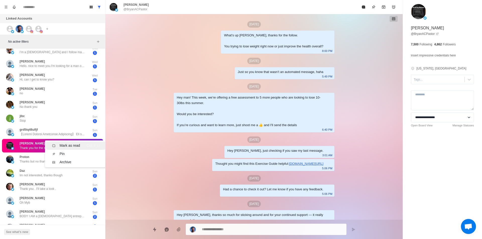
click at [73, 142] on li "Mark as read Ctrl ⇧ U" at bounding box center [76, 146] width 60 height 8
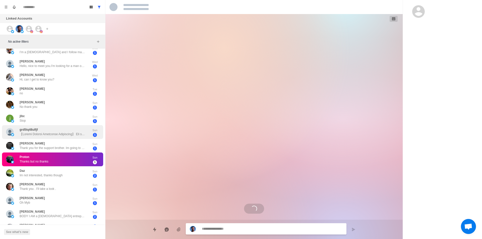
scroll to position [8, 0]
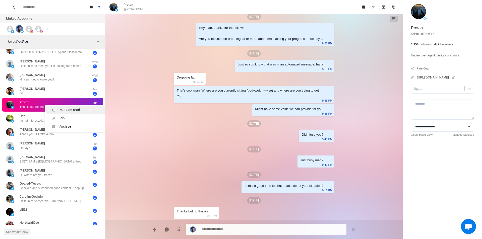
click at [78, 110] on div "Mark as read" at bounding box center [70, 109] width 21 height 5
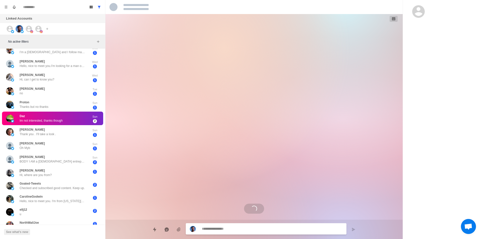
scroll to position [0, 0]
click at [71, 123] on div "Mark as read" at bounding box center [70, 121] width 21 height 5
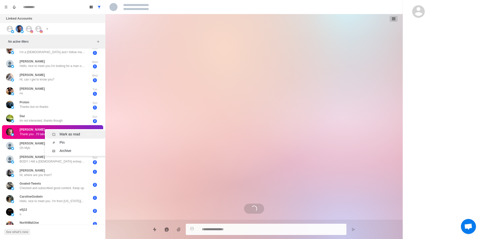
click at [75, 132] on li "Mark as read Ctrl ⇧ U" at bounding box center [76, 134] width 60 height 8
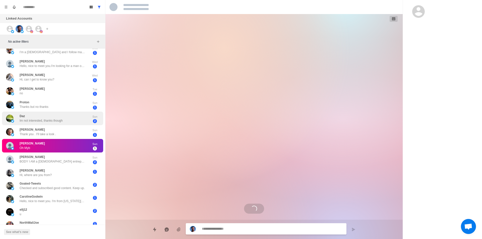
scroll to position [62, 0]
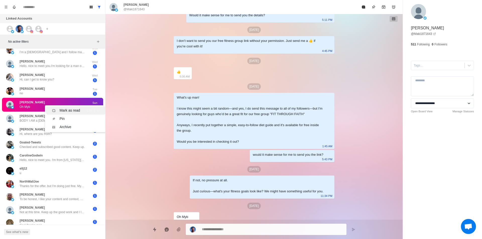
click at [79, 111] on div "Mark as read" at bounding box center [70, 110] width 21 height 5
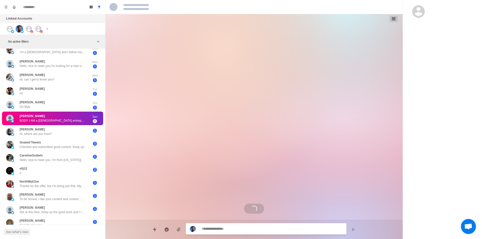
scroll to position [0, 0]
click at [83, 115] on div "Mark as read Ctrl ⇧ U" at bounding box center [75, 116] width 47 height 5
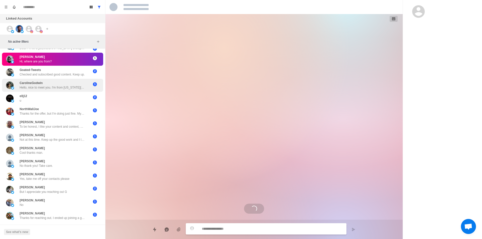
scroll to position [124, 0]
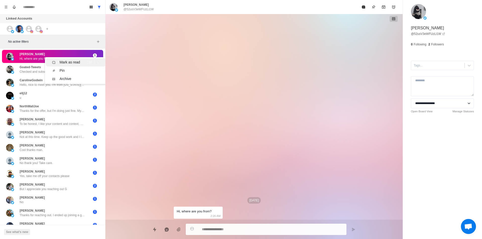
click at [76, 64] on div "Mark as read" at bounding box center [70, 62] width 21 height 5
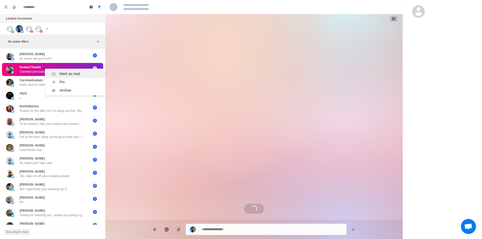
click at [78, 73] on div "Mark as read" at bounding box center [70, 73] width 21 height 5
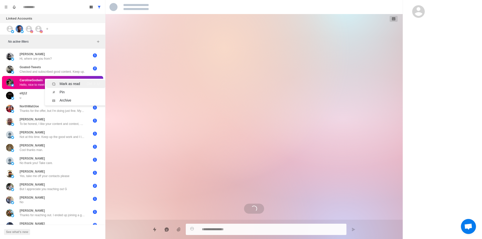
click at [73, 83] on div "Mark as read" at bounding box center [70, 83] width 21 height 5
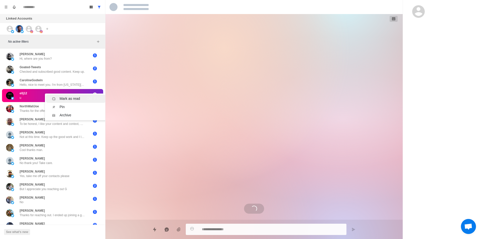
click at [68, 97] on div "Mark as read" at bounding box center [70, 98] width 21 height 5
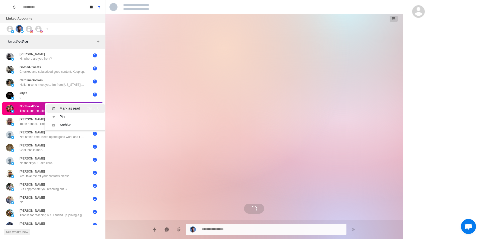
click at [77, 111] on div "Mark as read" at bounding box center [70, 108] width 21 height 5
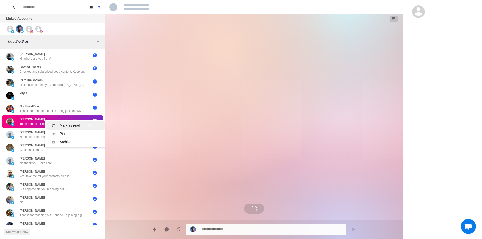
click at [78, 126] on div "Mark as read" at bounding box center [70, 125] width 21 height 5
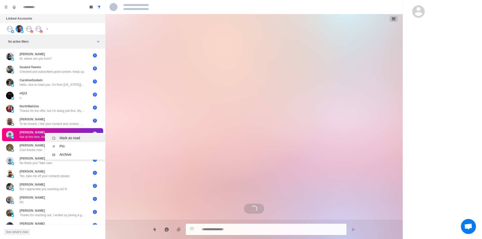
click at [74, 136] on div "Mark as read" at bounding box center [70, 138] width 21 height 5
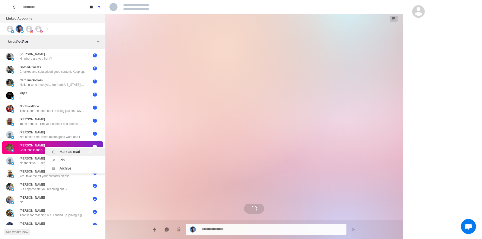
click at [71, 150] on div "Mark as read" at bounding box center [70, 151] width 21 height 5
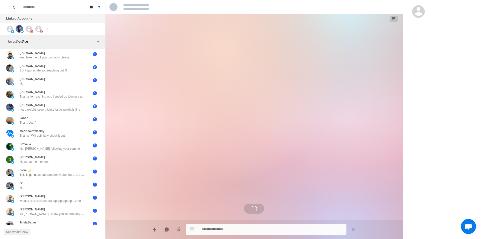
click at [81, 62] on div "[PERSON_NAME] Yes, take me off your contacts please 1" at bounding box center [52, 55] width 101 height 13
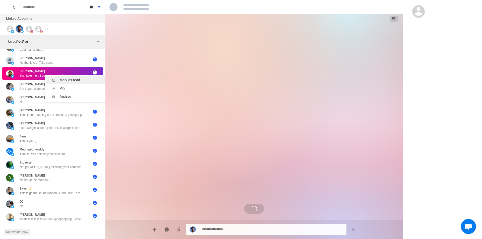
scroll to position [159, 0]
click at [72, 79] on div "Mark as read" at bounding box center [70, 80] width 21 height 5
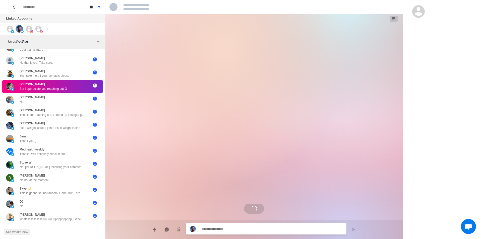
scroll to position [0, 0]
click at [78, 92] on div "Mark as read" at bounding box center [70, 91] width 21 height 5
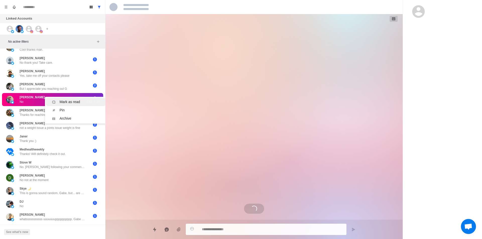
click at [79, 101] on div "Mark as read" at bounding box center [70, 101] width 21 height 5
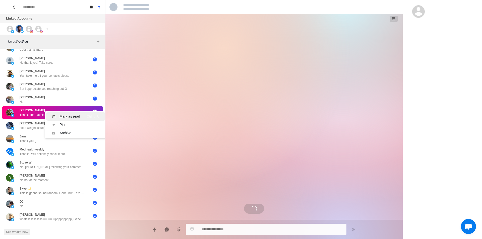
click at [74, 116] on div "Mark as read" at bounding box center [70, 116] width 21 height 5
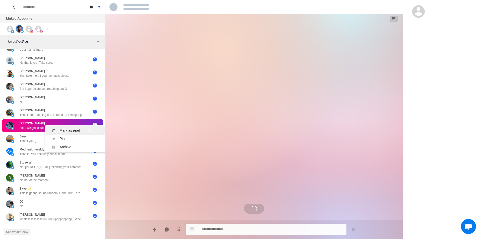
click at [76, 131] on div "Mark as read" at bounding box center [70, 130] width 21 height 5
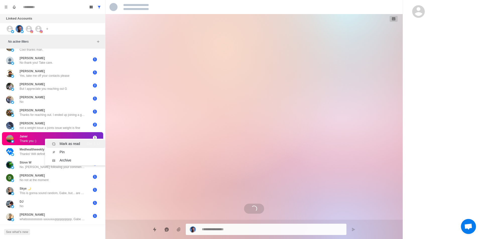
click at [78, 142] on div "Mark as read" at bounding box center [70, 143] width 21 height 5
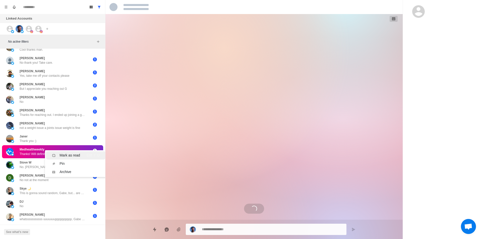
click at [82, 154] on div "Mark as read Ctrl ⇧ U" at bounding box center [75, 155] width 47 height 5
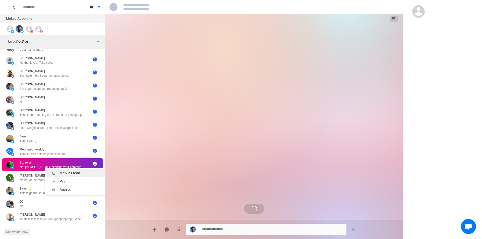
click at [75, 172] on div "Mark as read" at bounding box center [70, 173] width 21 height 5
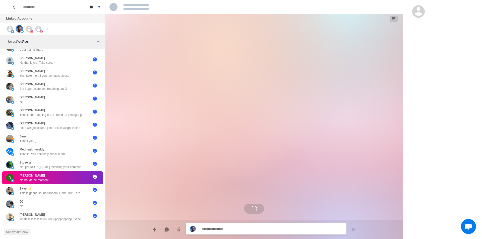
drag, startPoint x: 66, startPoint y: 181, endPoint x: 71, endPoint y: 183, distance: 5.8
click at [74, 186] on div "Mark as read" at bounding box center [70, 185] width 21 height 5
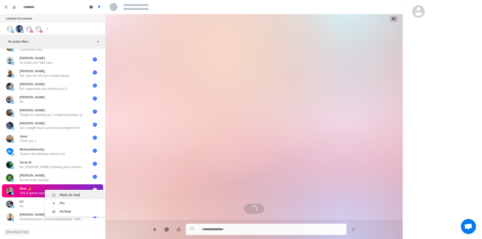
click at [78, 195] on div "Mark as read" at bounding box center [70, 195] width 21 height 5
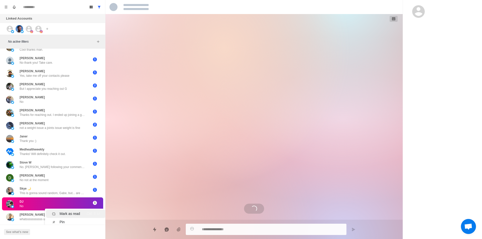
click at [70, 214] on div "Mark as read" at bounding box center [70, 213] width 21 height 5
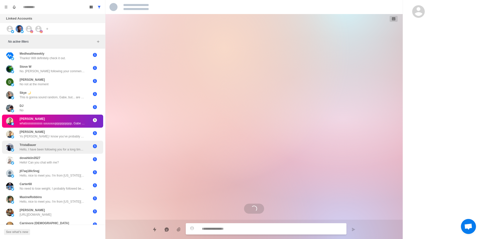
scroll to position [206, 0]
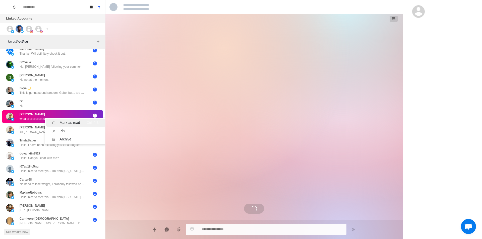
click at [76, 124] on div "Mark as read" at bounding box center [70, 122] width 21 height 5
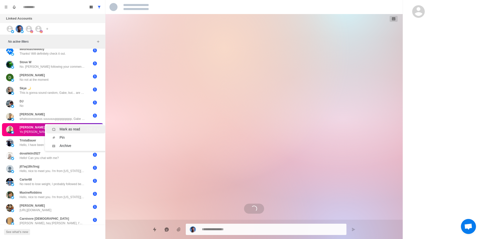
click at [81, 128] on div "Mark as read Ctrl ⇧ U" at bounding box center [75, 129] width 47 height 5
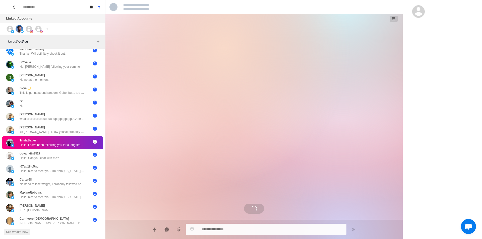
scroll to position [49, 0]
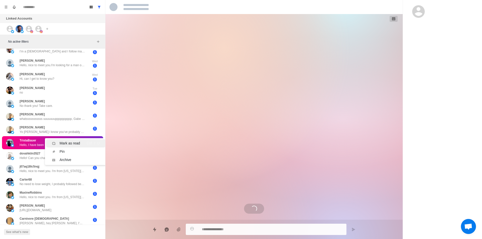
click at [73, 143] on div "Mark as read" at bounding box center [70, 143] width 21 height 5
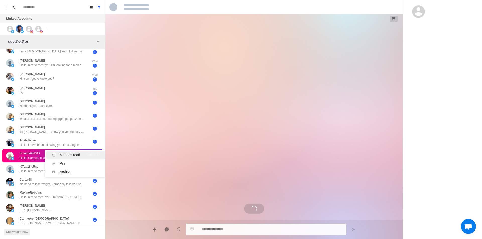
click at [72, 154] on div "Mark as read" at bounding box center [70, 155] width 21 height 5
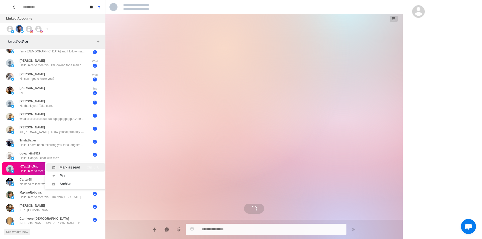
click at [76, 166] on div "Mark as read" at bounding box center [70, 167] width 21 height 5
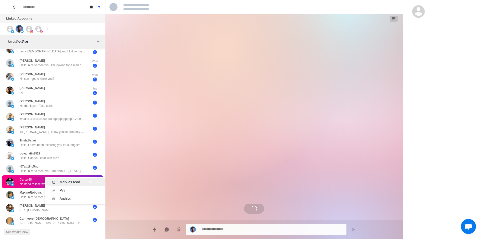
click at [78, 183] on div "Mark as read" at bounding box center [70, 182] width 21 height 5
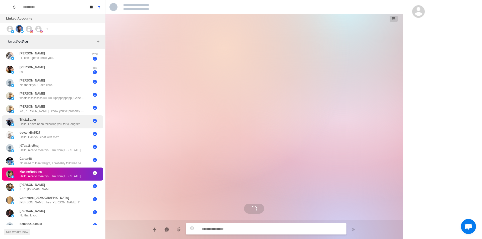
scroll to position [125, 0]
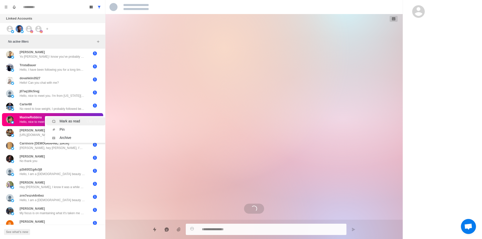
click at [79, 119] on div "Mark as read" at bounding box center [70, 121] width 21 height 5
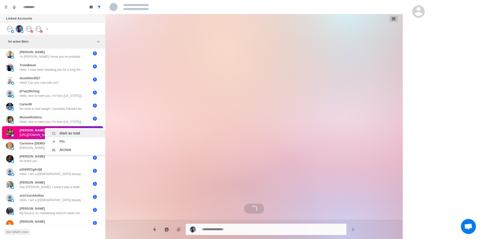
click at [76, 133] on div "Mark as read" at bounding box center [70, 133] width 21 height 5
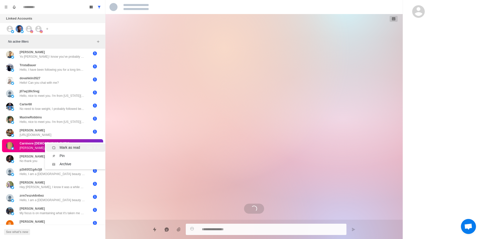
click at [77, 145] on div "Mark as read" at bounding box center [70, 147] width 21 height 5
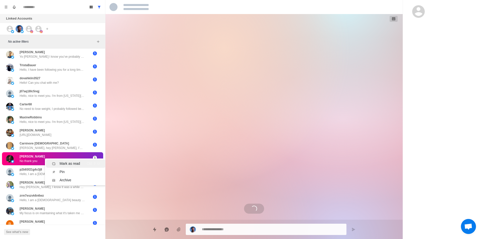
click at [74, 163] on div "Mark as read" at bounding box center [70, 163] width 21 height 5
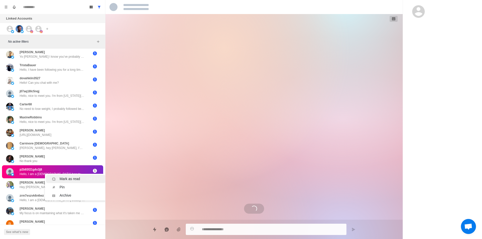
click at [74, 177] on div "Mark as read" at bounding box center [70, 179] width 21 height 5
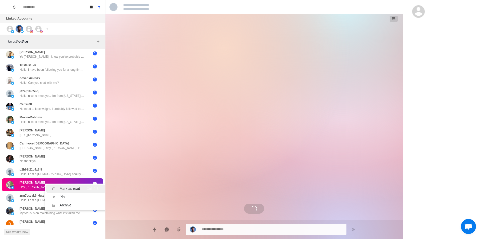
click at [70, 188] on div "Mark as read" at bounding box center [70, 188] width 21 height 5
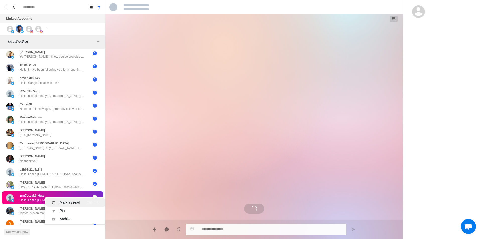
click at [67, 202] on div "Mark as read" at bounding box center [70, 202] width 21 height 5
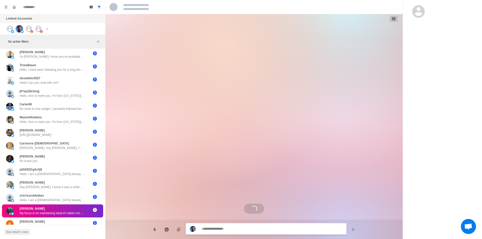
drag, startPoint x: 59, startPoint y: 209, endPoint x: 65, endPoint y: 210, distance: 6.1
click at [71, 212] on div "Mark as read" at bounding box center [70, 214] width 21 height 5
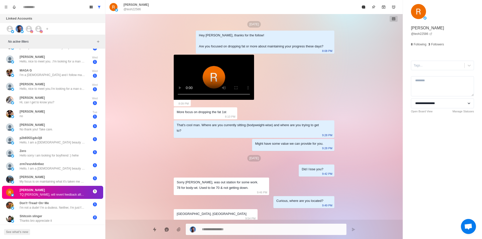
scroll to position [13, 0]
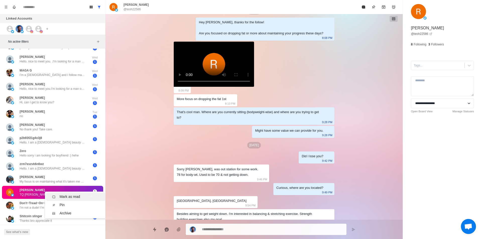
click at [70, 194] on div "Mark as read" at bounding box center [70, 196] width 21 height 5
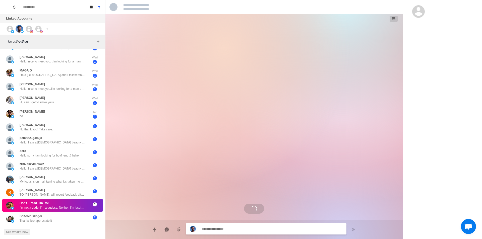
scroll to position [0, 0]
click at [67, 208] on div "Mark as read" at bounding box center [70, 210] width 21 height 5
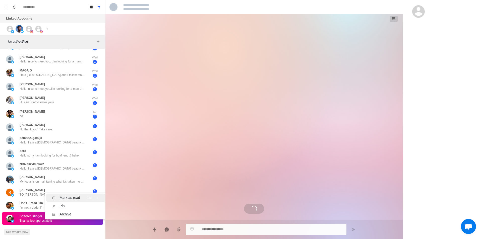
click at [74, 195] on div "Mark as read" at bounding box center [70, 197] width 21 height 5
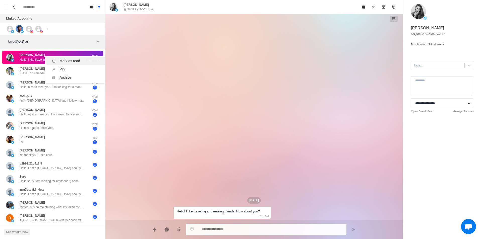
click at [76, 59] on div "Mark as read" at bounding box center [70, 61] width 21 height 5
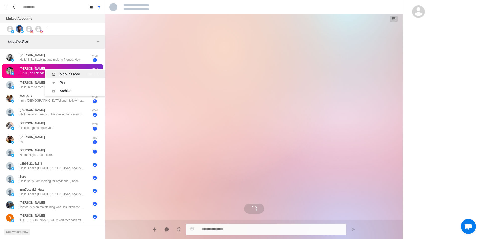
click at [66, 72] on div "Mark as read" at bounding box center [70, 74] width 21 height 5
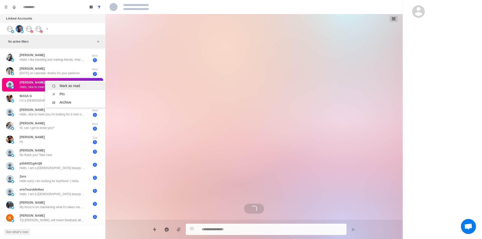
click at [76, 86] on div "Mark as read" at bounding box center [70, 85] width 21 height 5
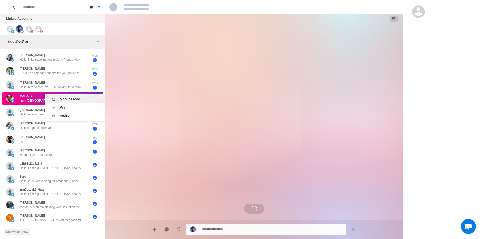
click at [72, 100] on div "Mark as read" at bounding box center [70, 99] width 21 height 5
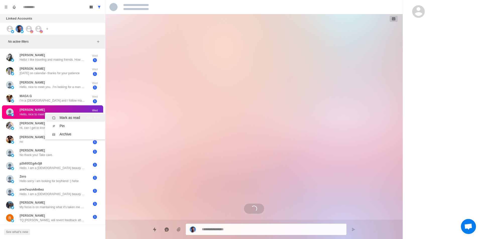
click at [71, 117] on div "Mark as read" at bounding box center [70, 117] width 21 height 5
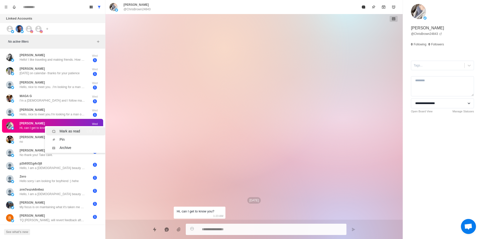
click at [70, 131] on div "Mark as read" at bounding box center [70, 131] width 21 height 5
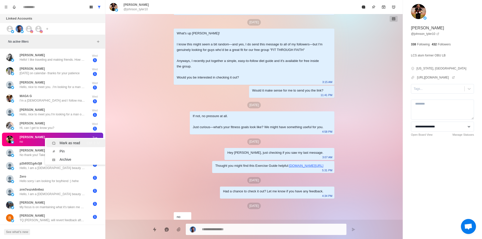
click at [74, 144] on div "Mark as read" at bounding box center [70, 143] width 21 height 5
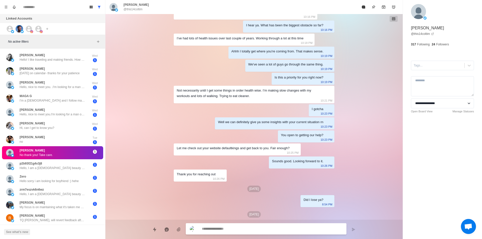
scroll to position [739, 0]
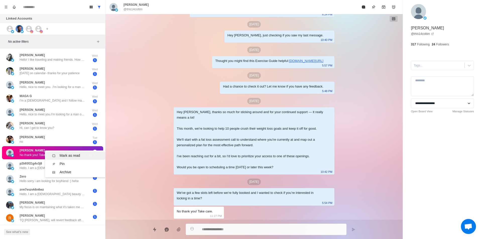
click at [82, 154] on div "Mark as read Ctrl ⇧ U" at bounding box center [75, 155] width 47 height 5
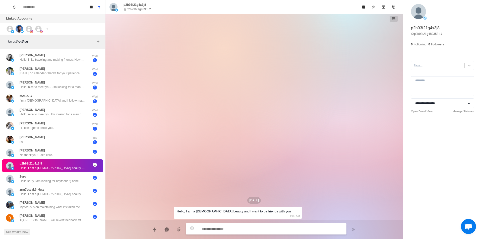
scroll to position [0, 0]
click at [77, 170] on li "Mark as read Ctrl ⇧ U" at bounding box center [76, 174] width 60 height 8
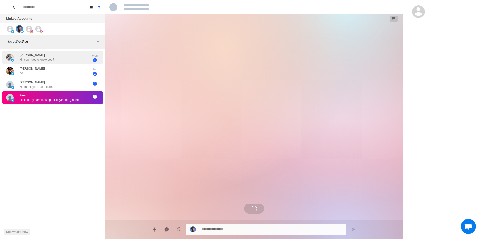
drag, startPoint x: 71, startPoint y: 178, endPoint x: 50, endPoint y: 63, distance: 116.9
click at [70, 59] on div "Mark as read" at bounding box center [70, 60] width 21 height 5
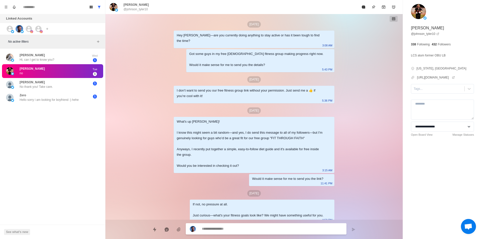
scroll to position [88, 0]
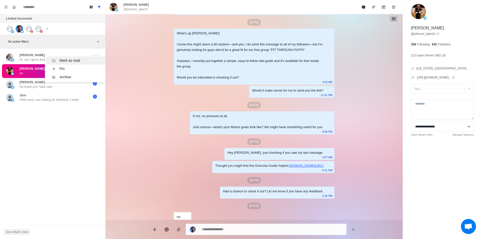
click at [73, 60] on div "Mark as read" at bounding box center [70, 60] width 21 height 5
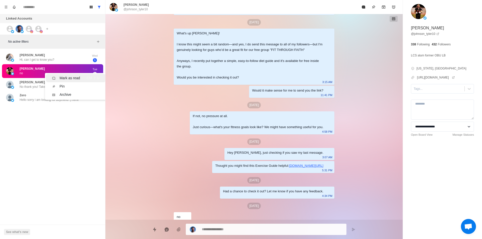
drag, startPoint x: 72, startPoint y: 77, endPoint x: 66, endPoint y: 81, distance: 7.0
click at [72, 77] on div "Mark as read" at bounding box center [70, 78] width 21 height 5
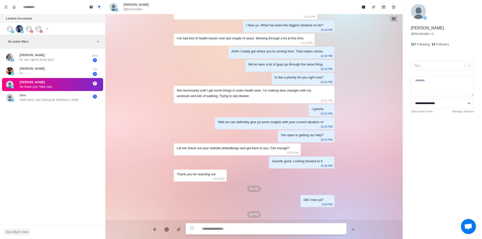
scroll to position [739, 0]
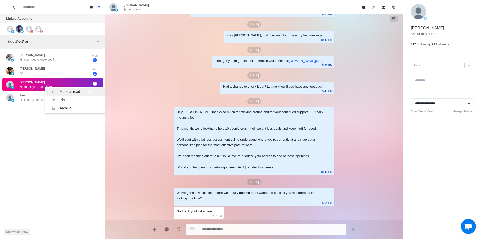
click at [68, 89] on li "Mark as read Ctrl ⇧ U" at bounding box center [76, 92] width 60 height 8
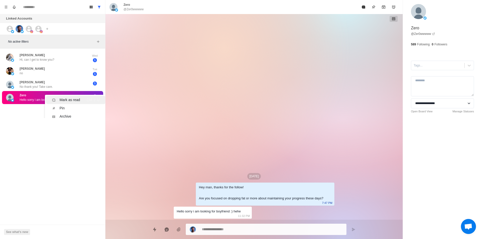
click at [79, 101] on div "Mark as read" at bounding box center [70, 99] width 21 height 5
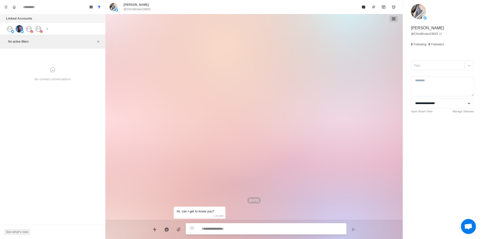
type textarea "*"
